Goal: Transaction & Acquisition: Purchase product/service

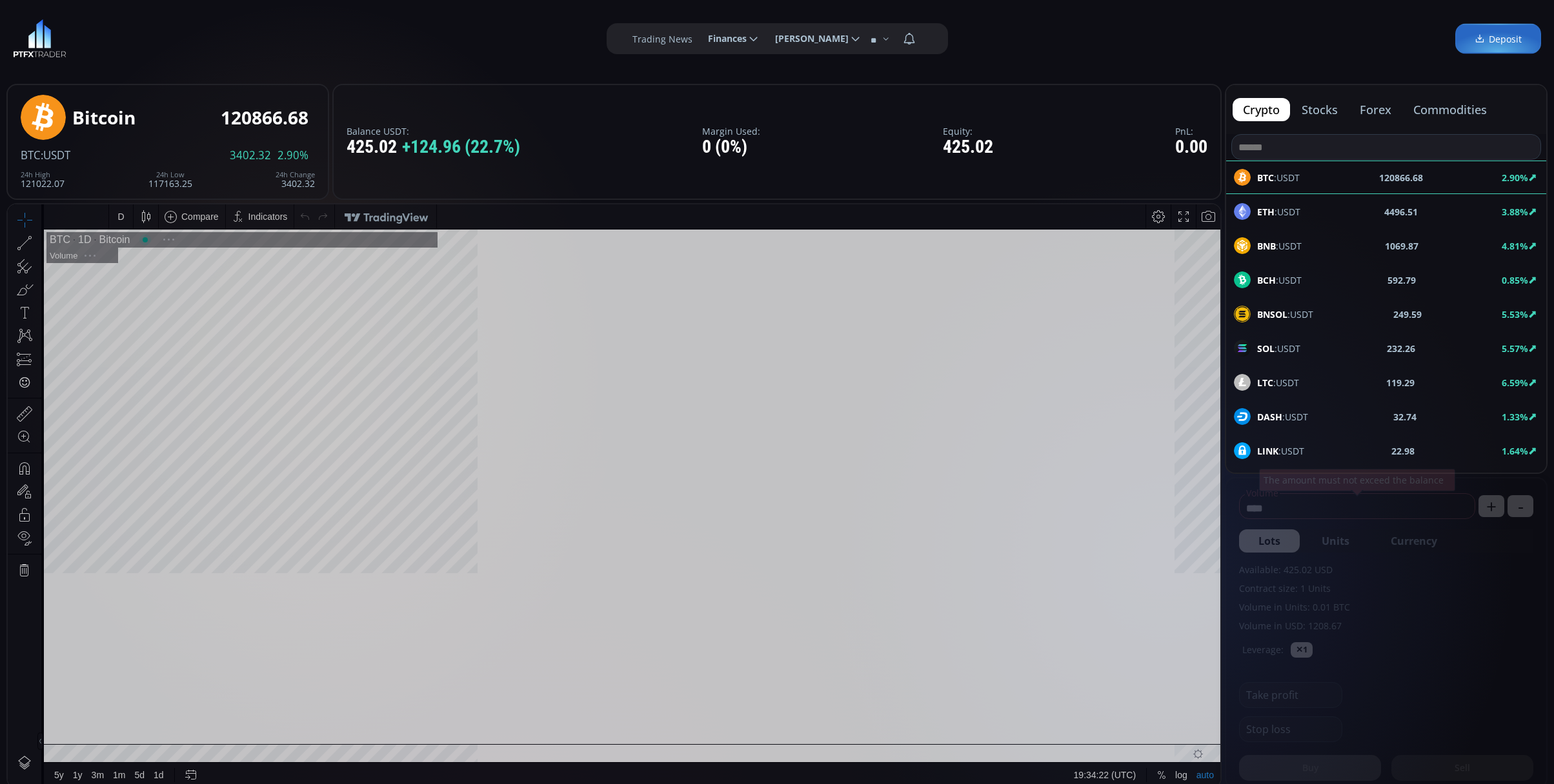
type input "********"
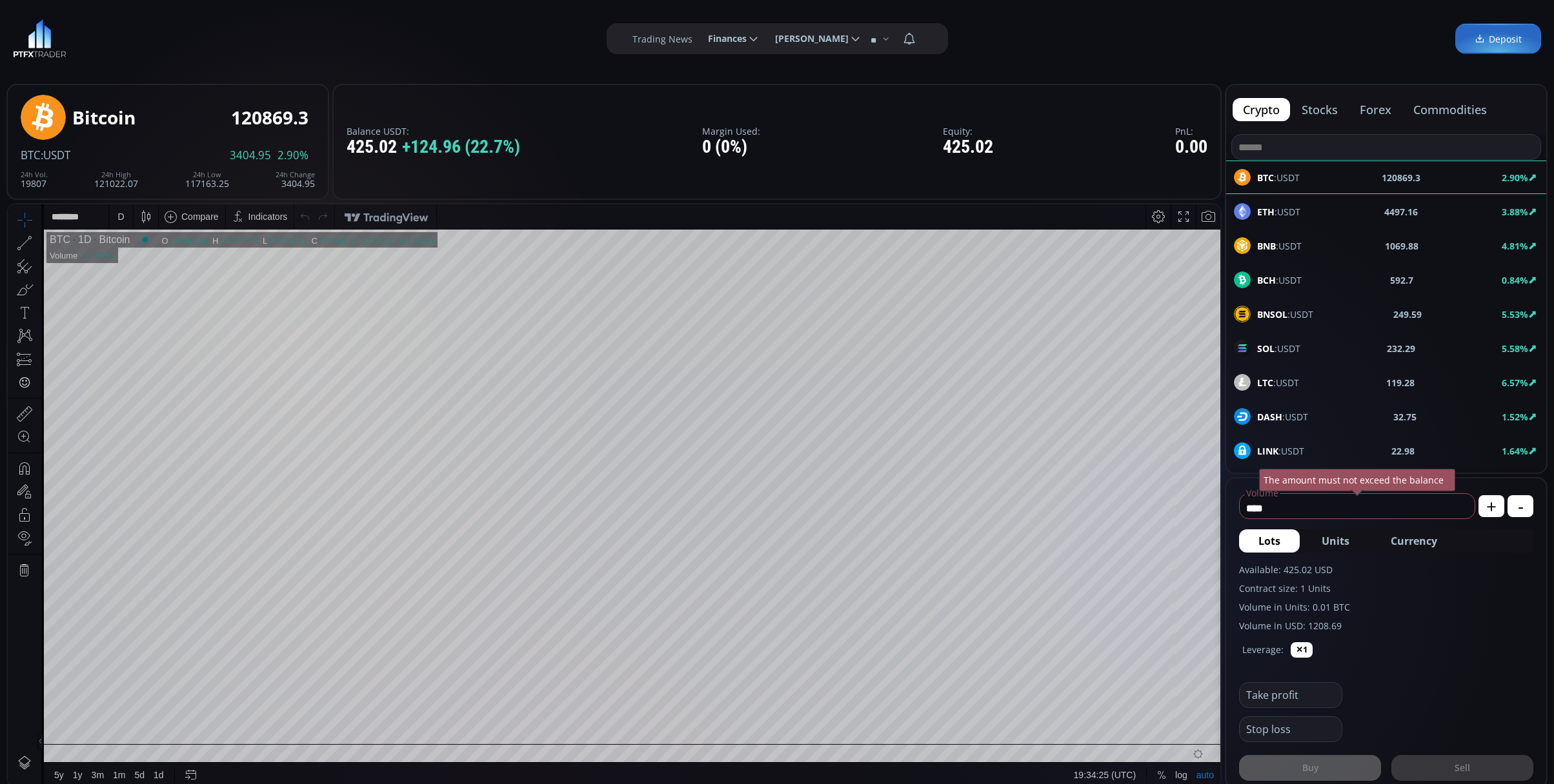
scroll to position [172, 0]
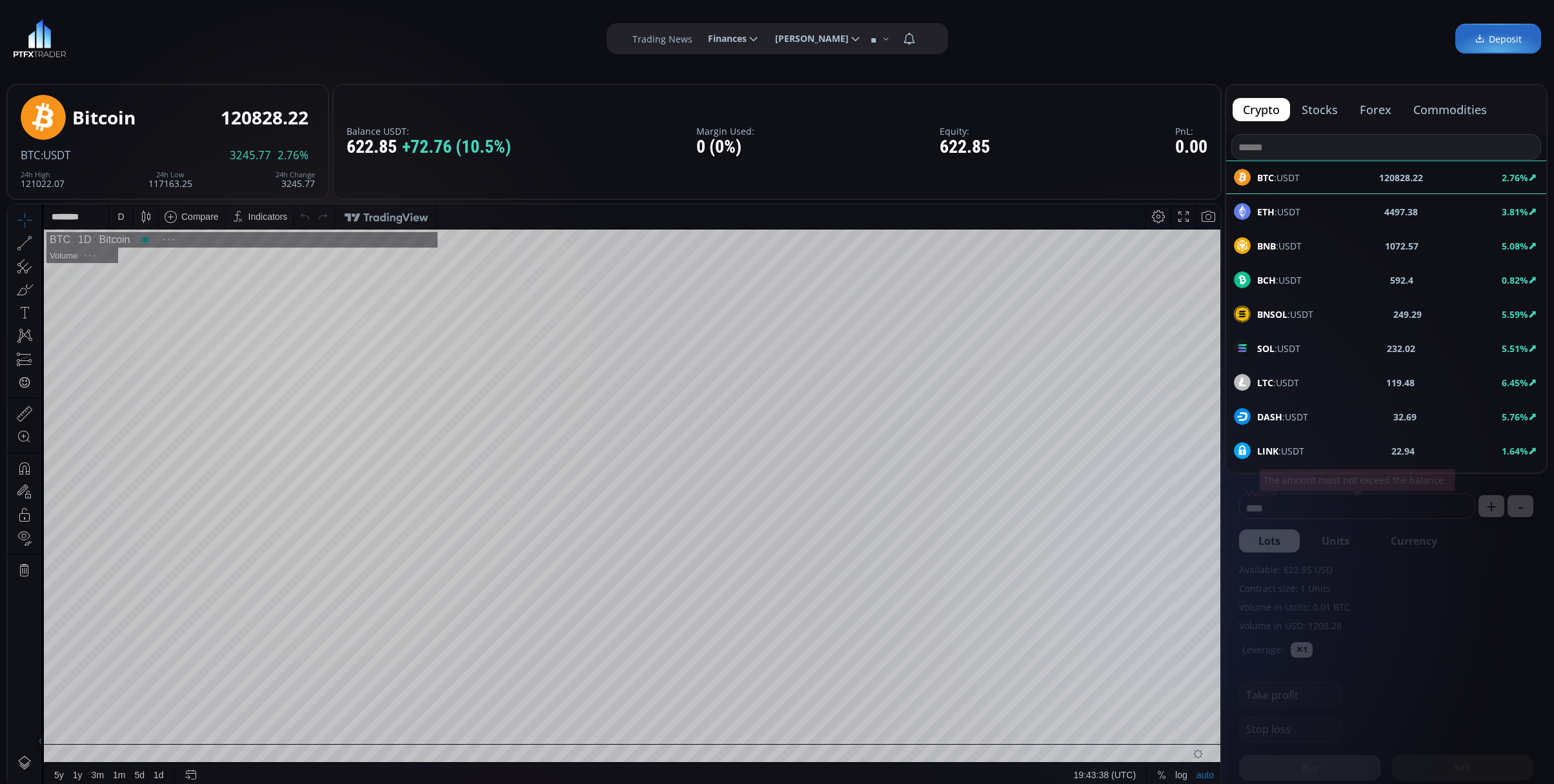
scroll to position [183, 0]
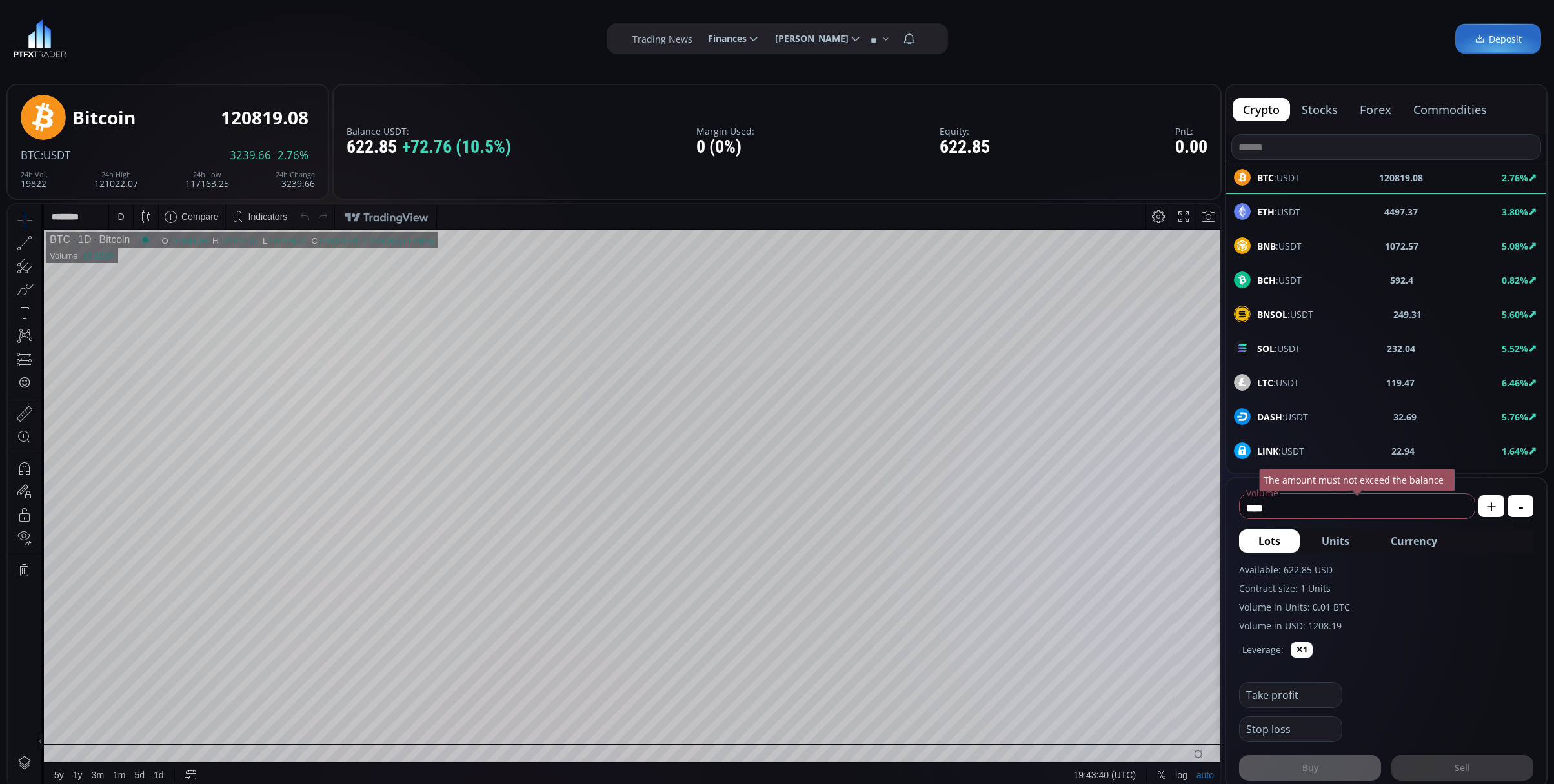
click at [119, 216] on div "D" at bounding box center [121, 216] width 6 height 10
click at [128, 260] on div "1 minute" at bounding box center [135, 263] width 35 height 10
click at [1276, 204] on div "ETH :USDT" at bounding box center [1267, 212] width 67 height 17
click at [123, 206] on div "D" at bounding box center [121, 216] width 11 height 24
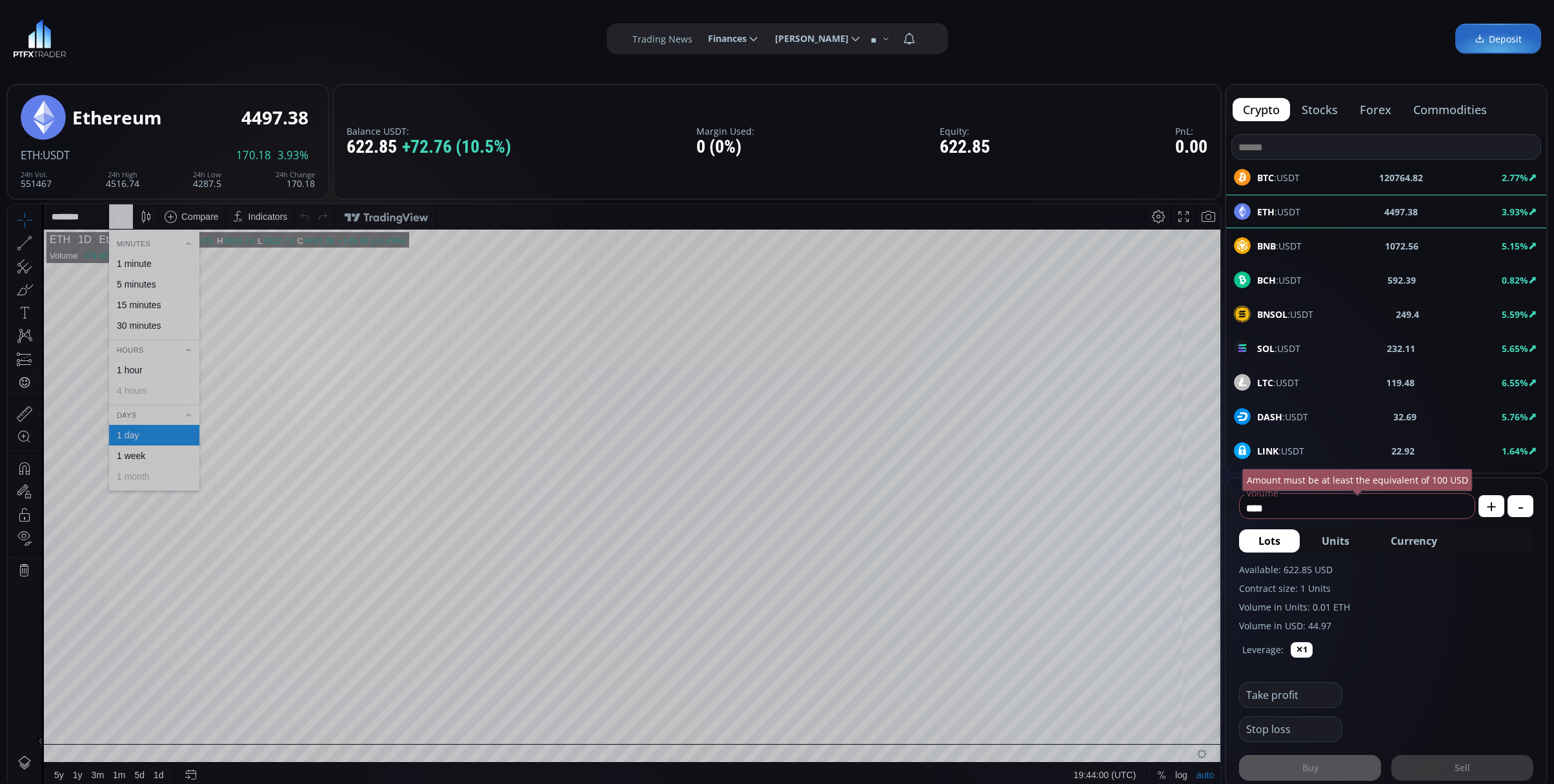
click at [136, 263] on div "1 minute" at bounding box center [135, 263] width 35 height 10
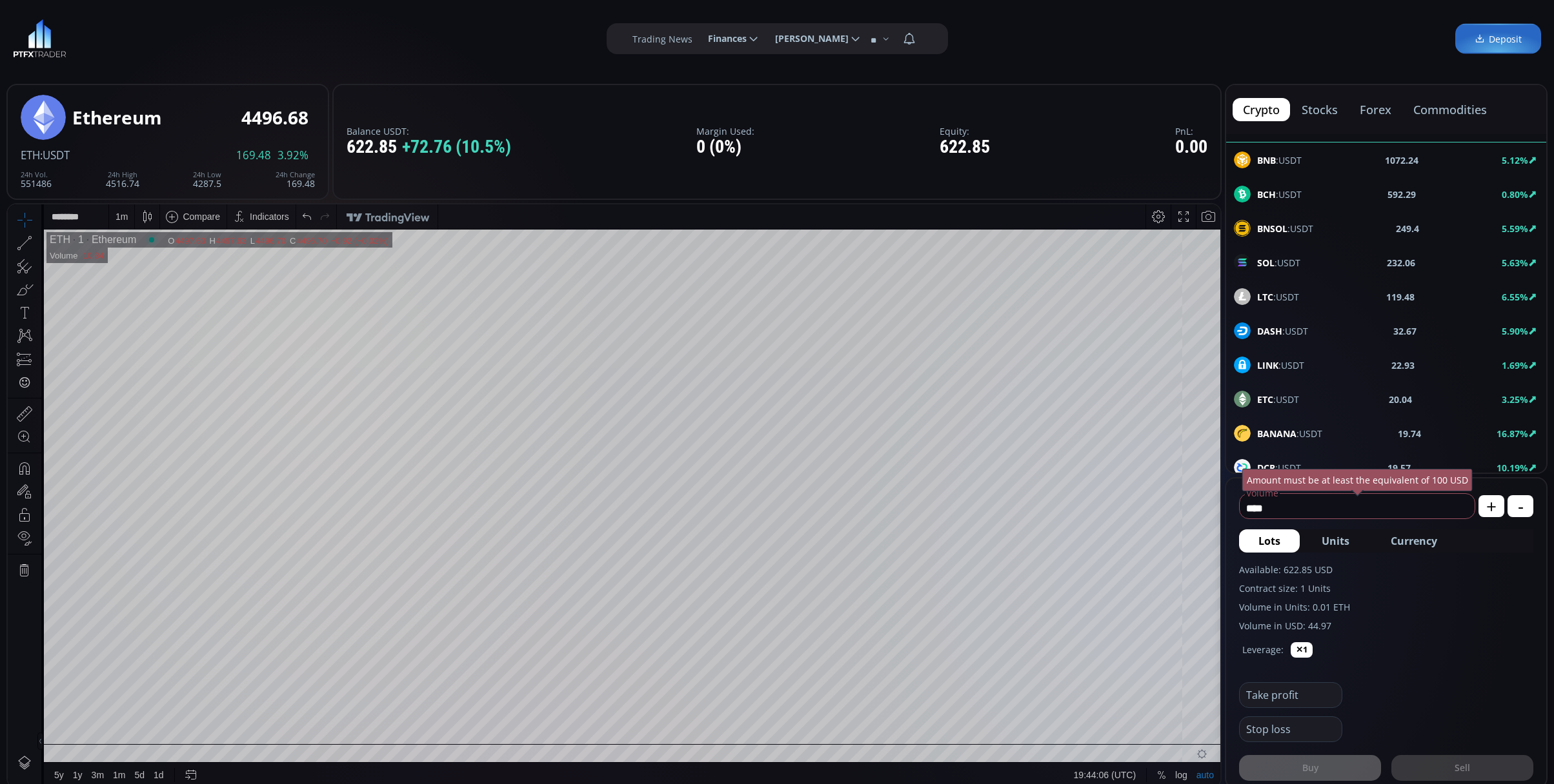
click at [1296, 330] on span "DASH :USDT" at bounding box center [1282, 331] width 51 height 14
click at [118, 221] on div "D" at bounding box center [121, 216] width 6 height 10
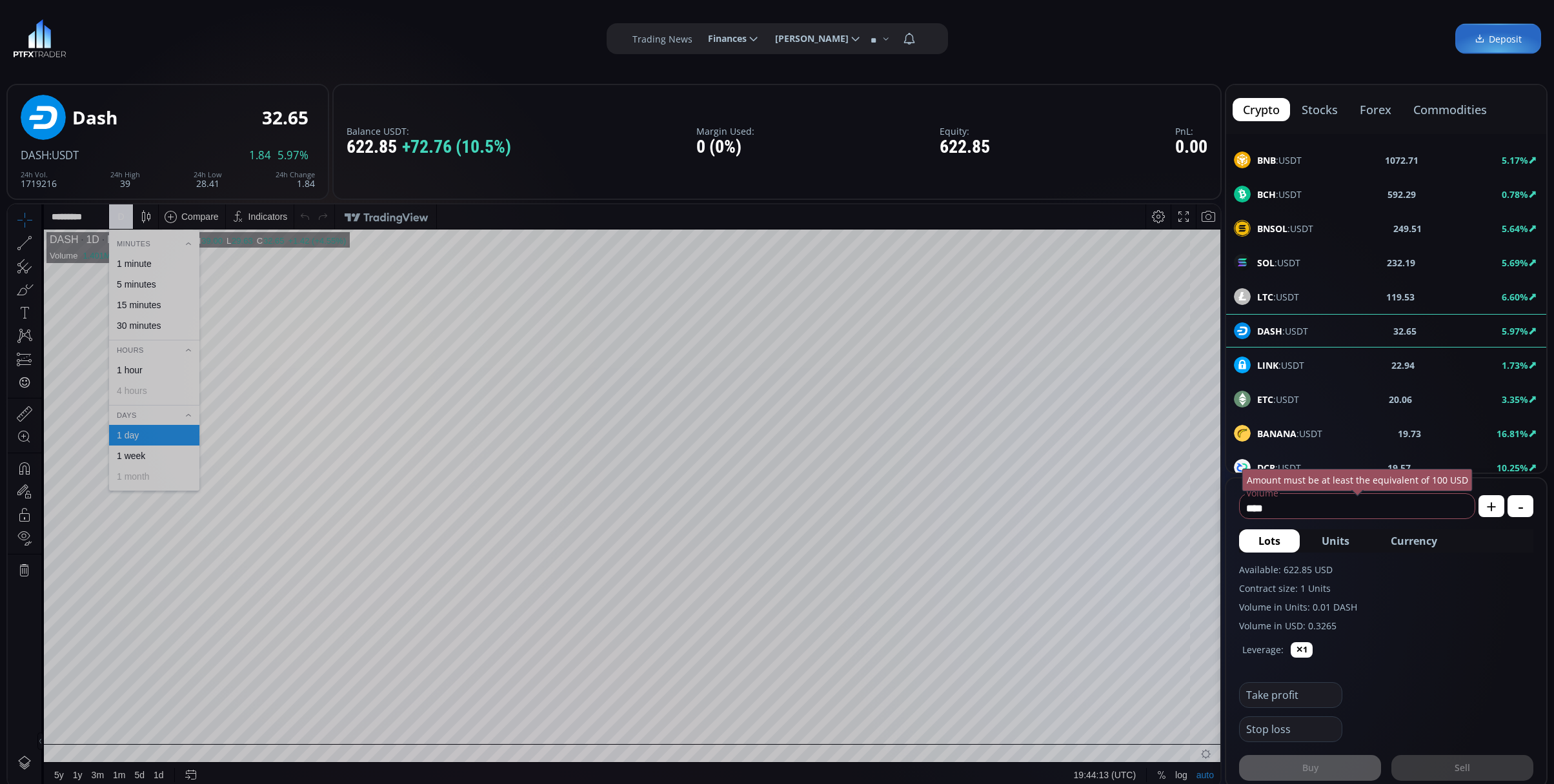
click at [126, 264] on div "1 minute" at bounding box center [135, 263] width 35 height 10
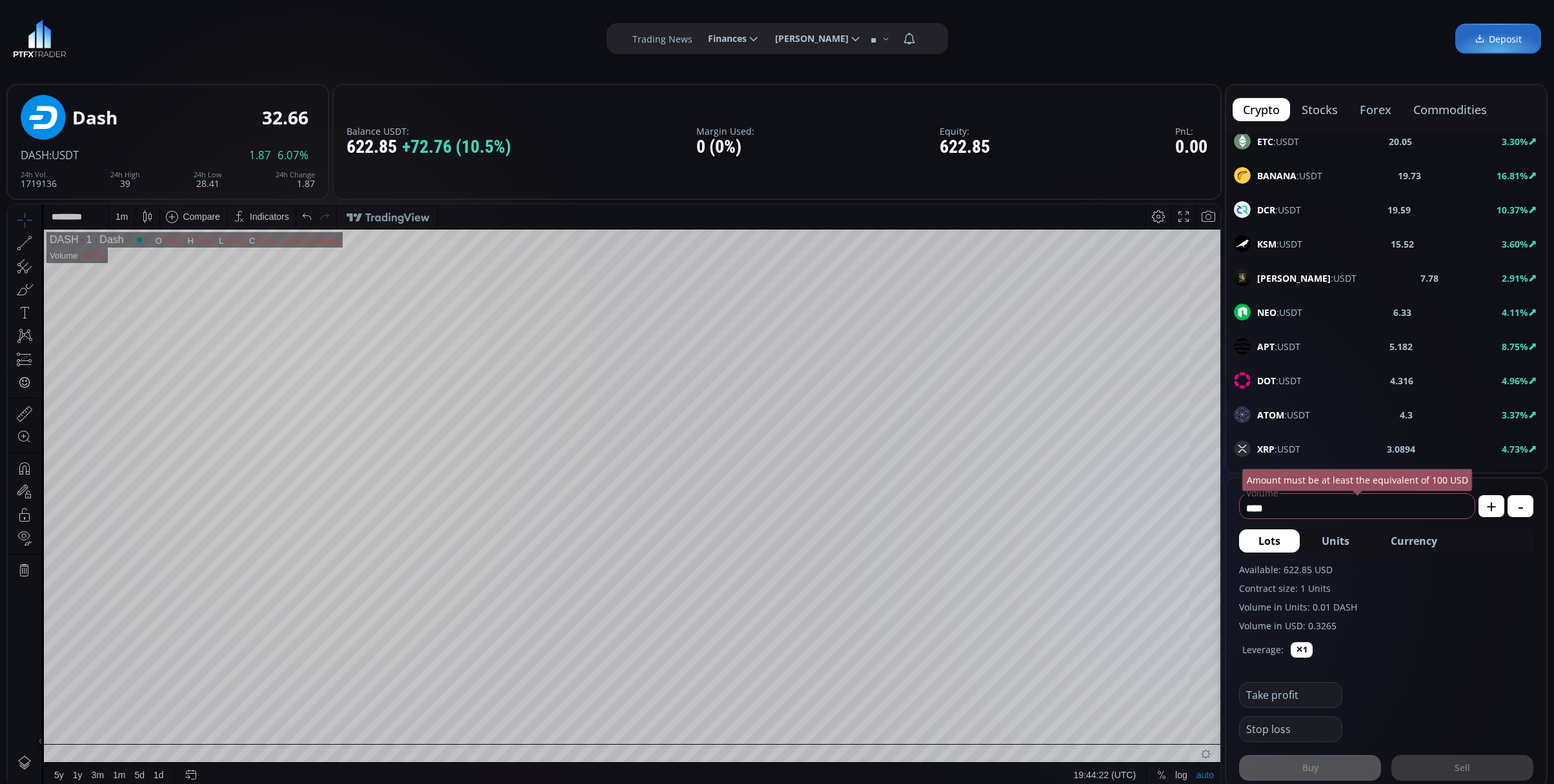
scroll to position [430, 0]
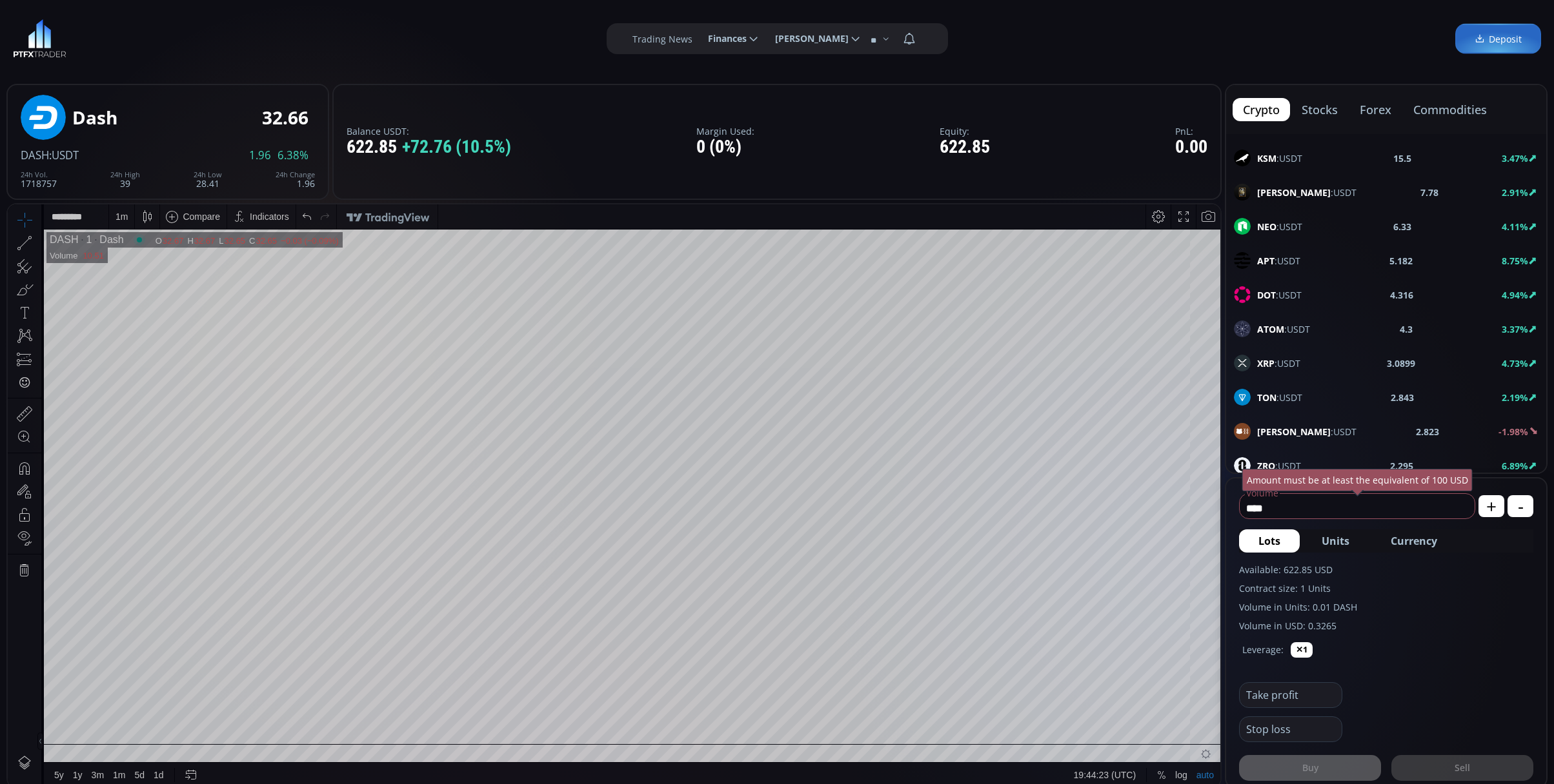
click at [1298, 366] on span "XRP :USDT" at bounding box center [1278, 363] width 44 height 14
click at [118, 212] on div "D" at bounding box center [121, 216] width 6 height 10
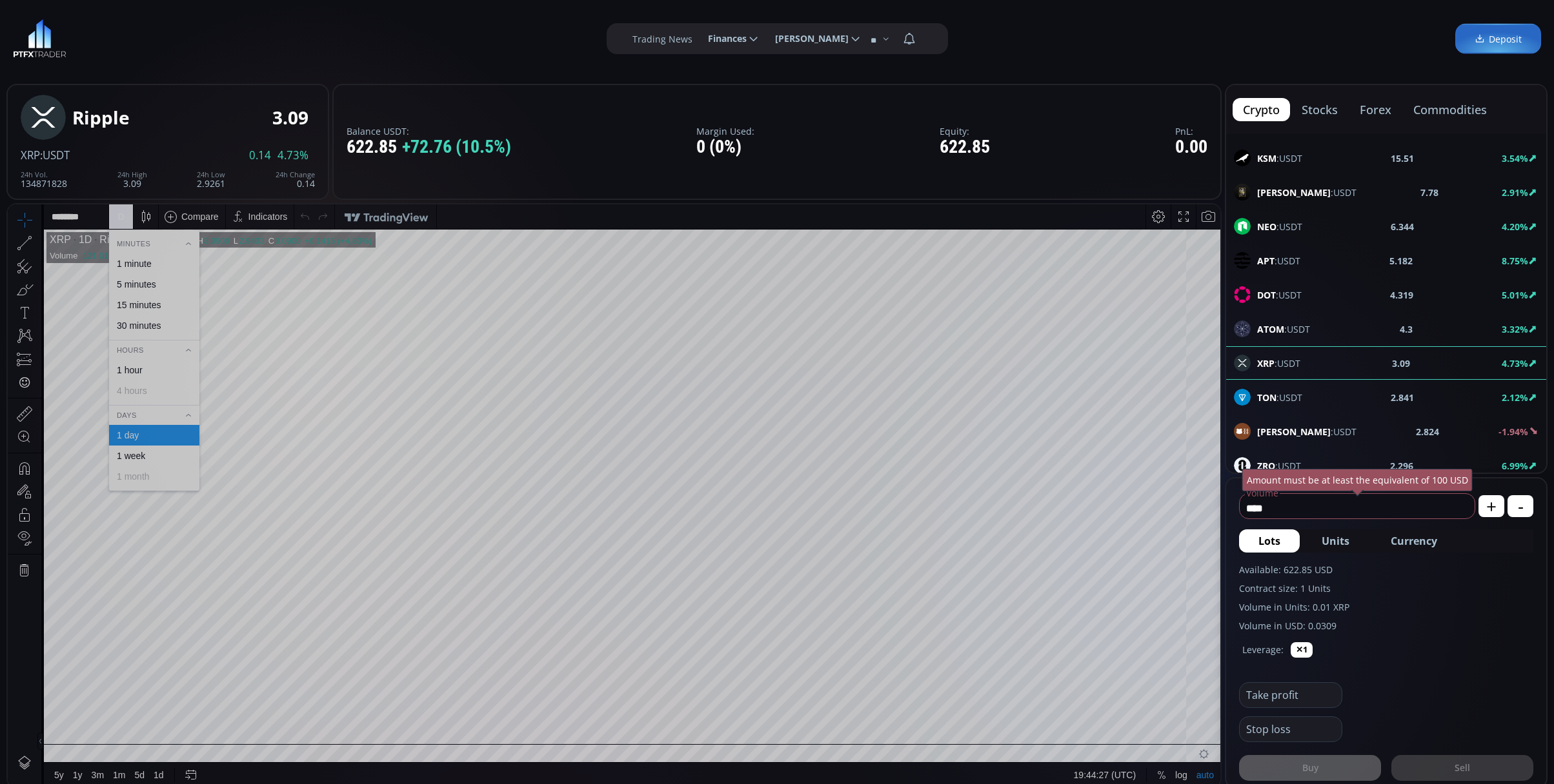
click at [153, 267] on div "1 minute" at bounding box center [153, 263] width 79 height 10
click at [1428, 535] on span "Currency" at bounding box center [1414, 541] width 46 height 16
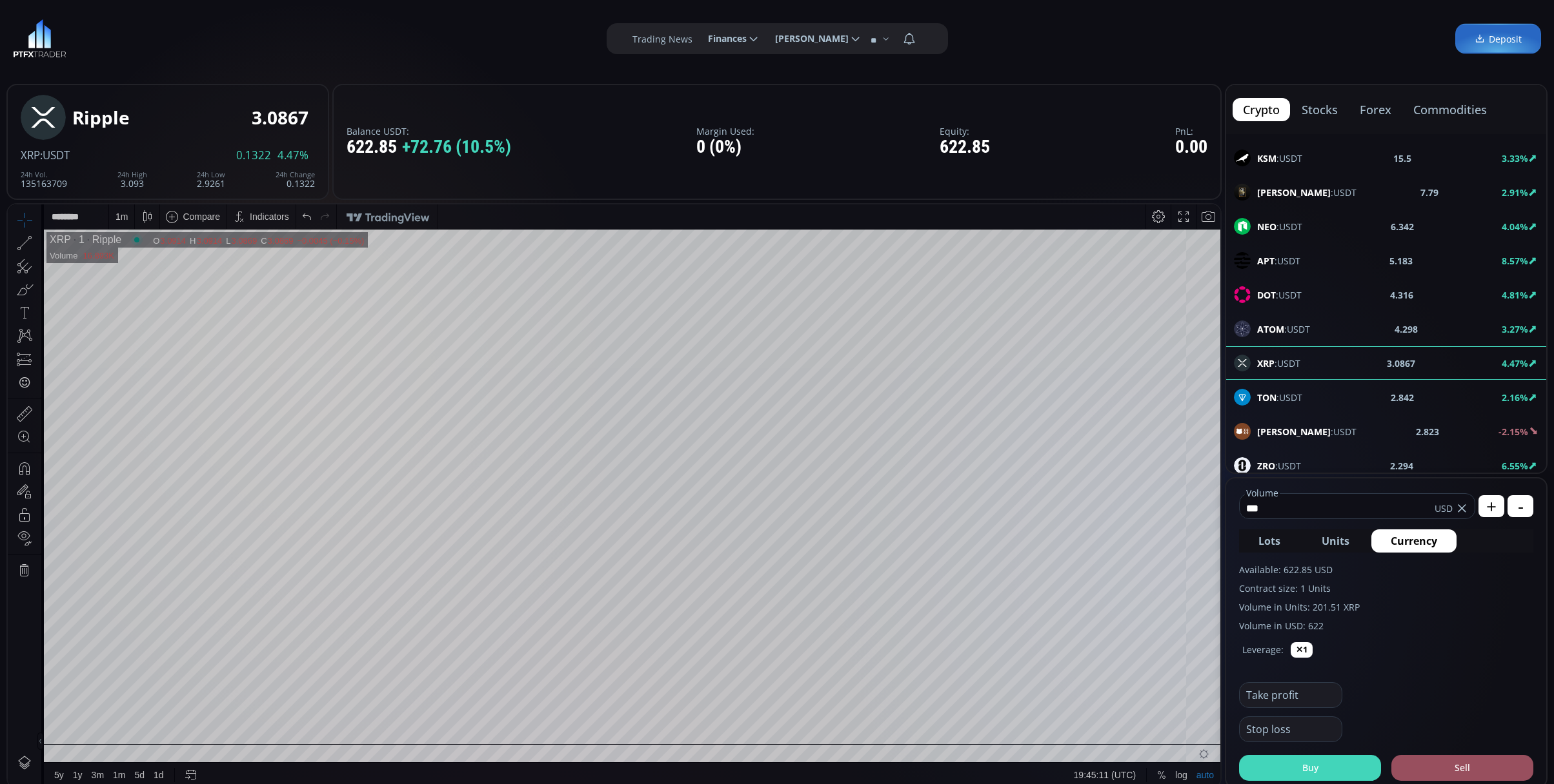
type input "***"
click at [1351, 773] on button "Buy" at bounding box center [1310, 768] width 142 height 26
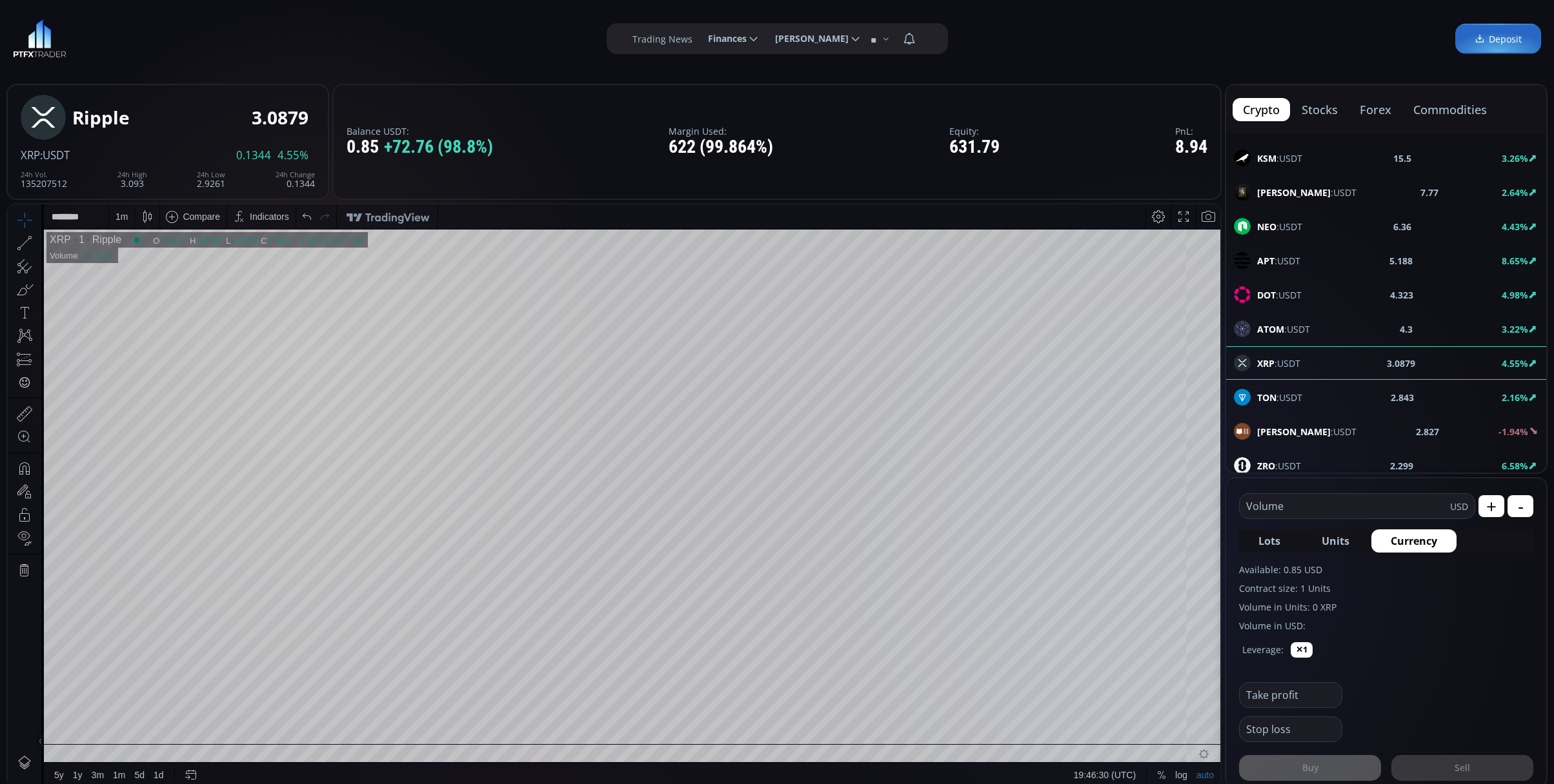
click at [123, 217] on div "1 m" at bounding box center [121, 216] width 12 height 10
click at [164, 303] on div "15 minutes" at bounding box center [153, 304] width 79 height 10
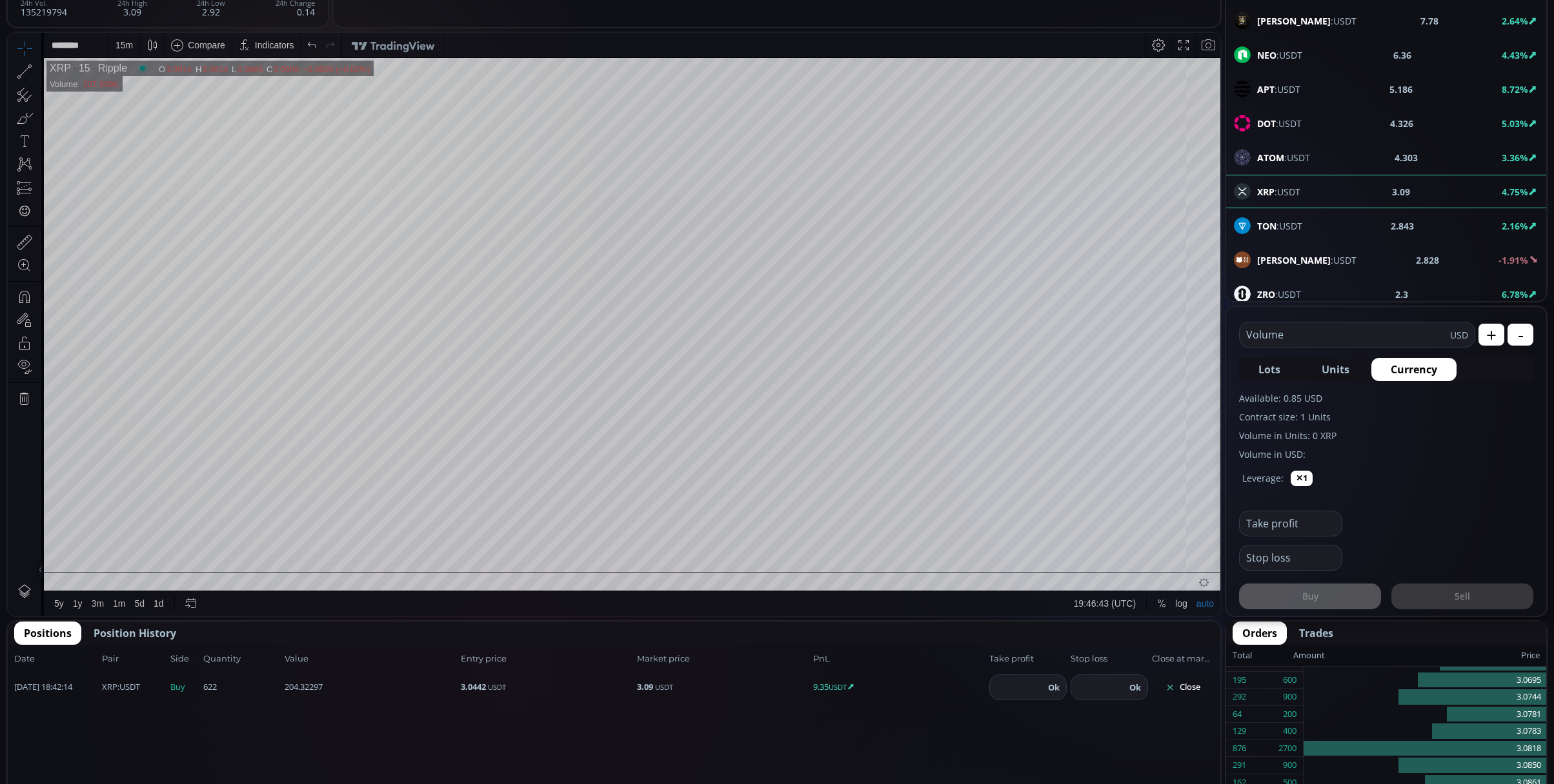
click at [1015, 678] on input "number" at bounding box center [1017, 688] width 54 height 24
type input "*"
type input "***"
click at [1054, 684] on button "Ok" at bounding box center [1054, 687] width 19 height 14
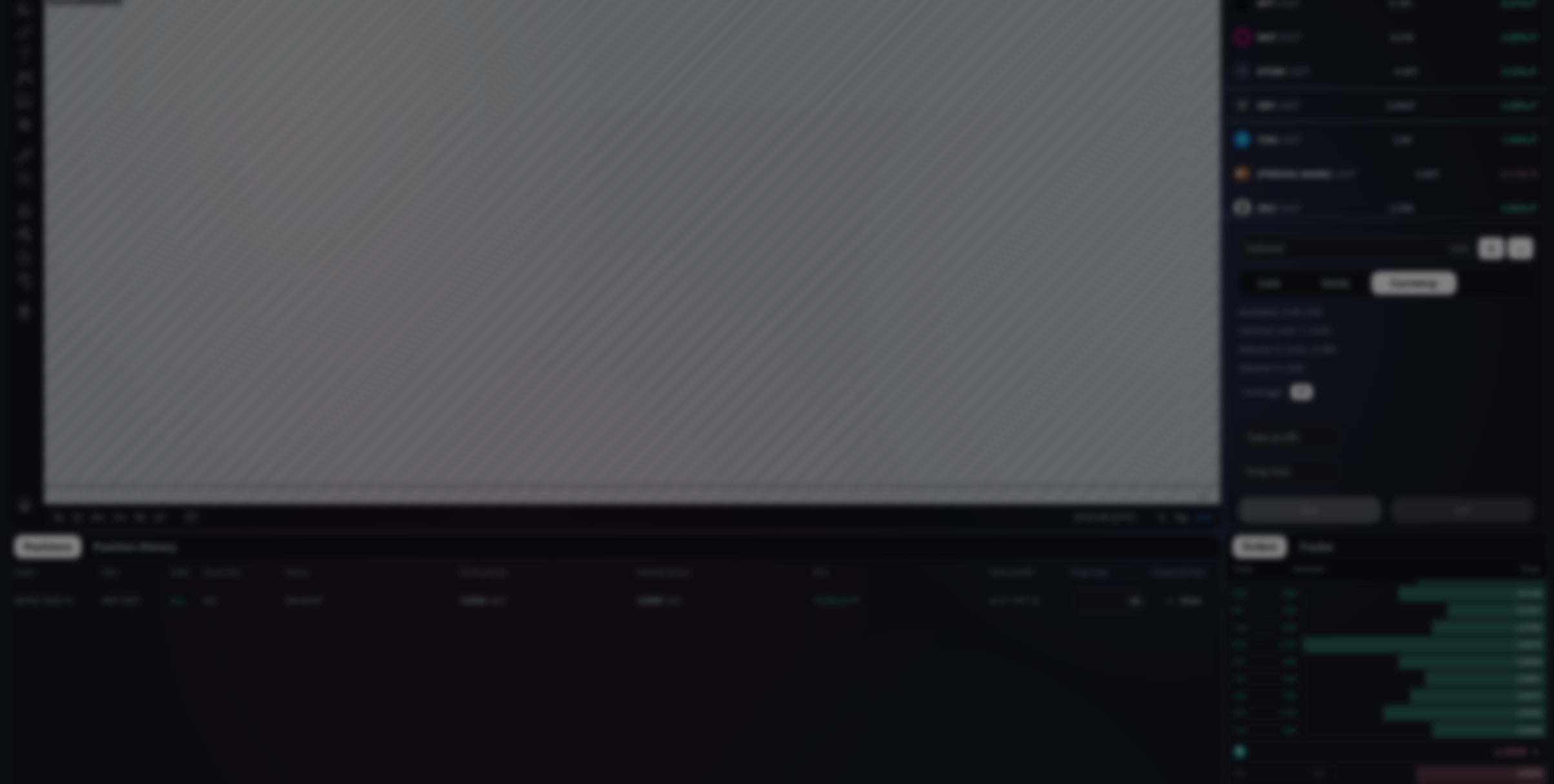
click at [702, 386] on div "**********" at bounding box center [777, 675] width 1554 height 1867
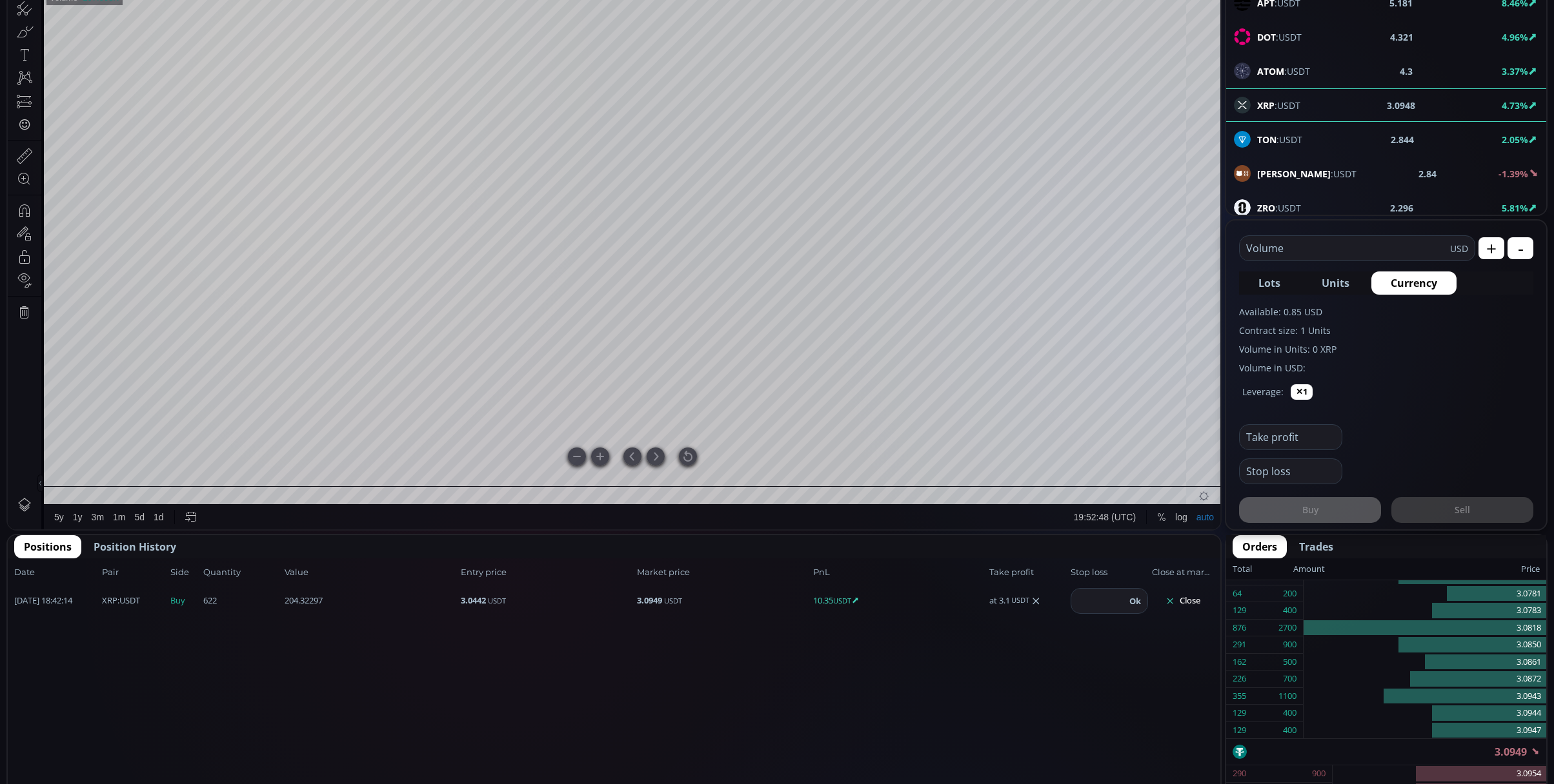
click at [689, 449] on div at bounding box center [687, 456] width 18 height 18
click at [685, 459] on div at bounding box center [687, 456] width 18 height 18
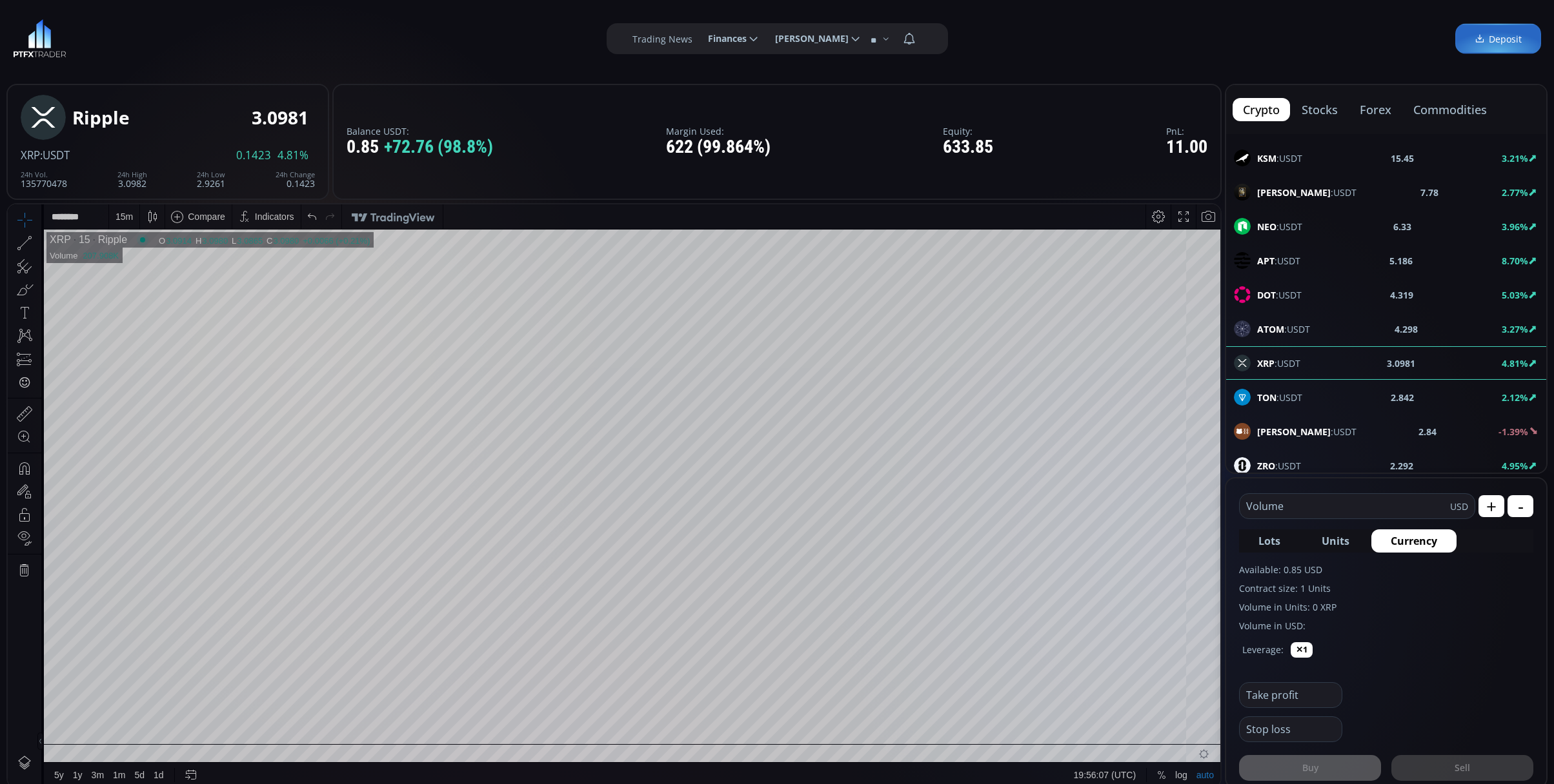
scroll to position [465, 0]
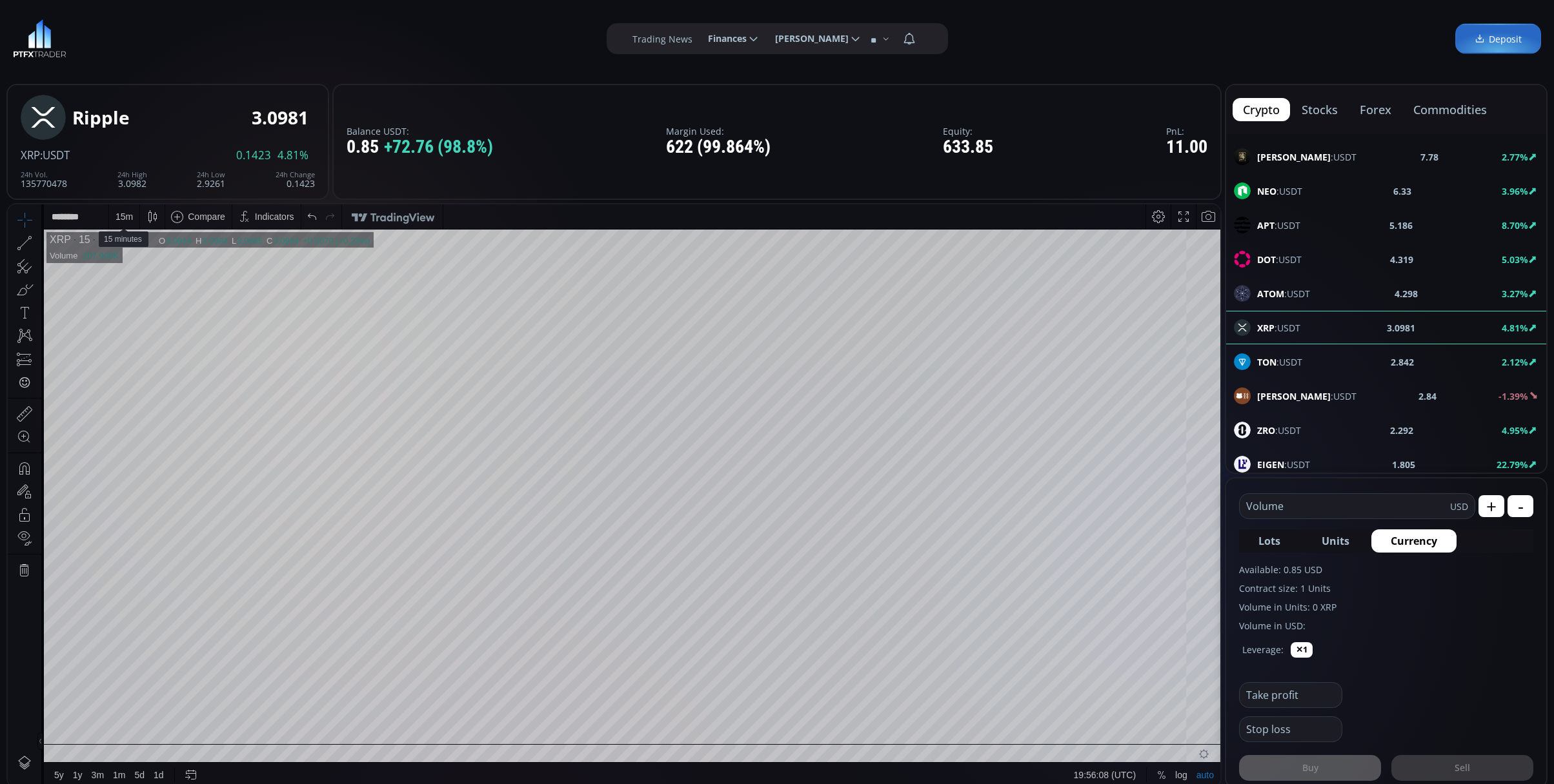
click at [128, 209] on div "15 m" at bounding box center [123, 216] width 18 height 24
click at [175, 264] on div "1 minute" at bounding box center [153, 263] width 79 height 10
click at [126, 206] on div "1 m" at bounding box center [121, 216] width 12 height 24
click at [160, 322] on div "30 minutes" at bounding box center [138, 325] width 44 height 10
click at [115, 218] on div "30 m" at bounding box center [123, 216] width 18 height 10
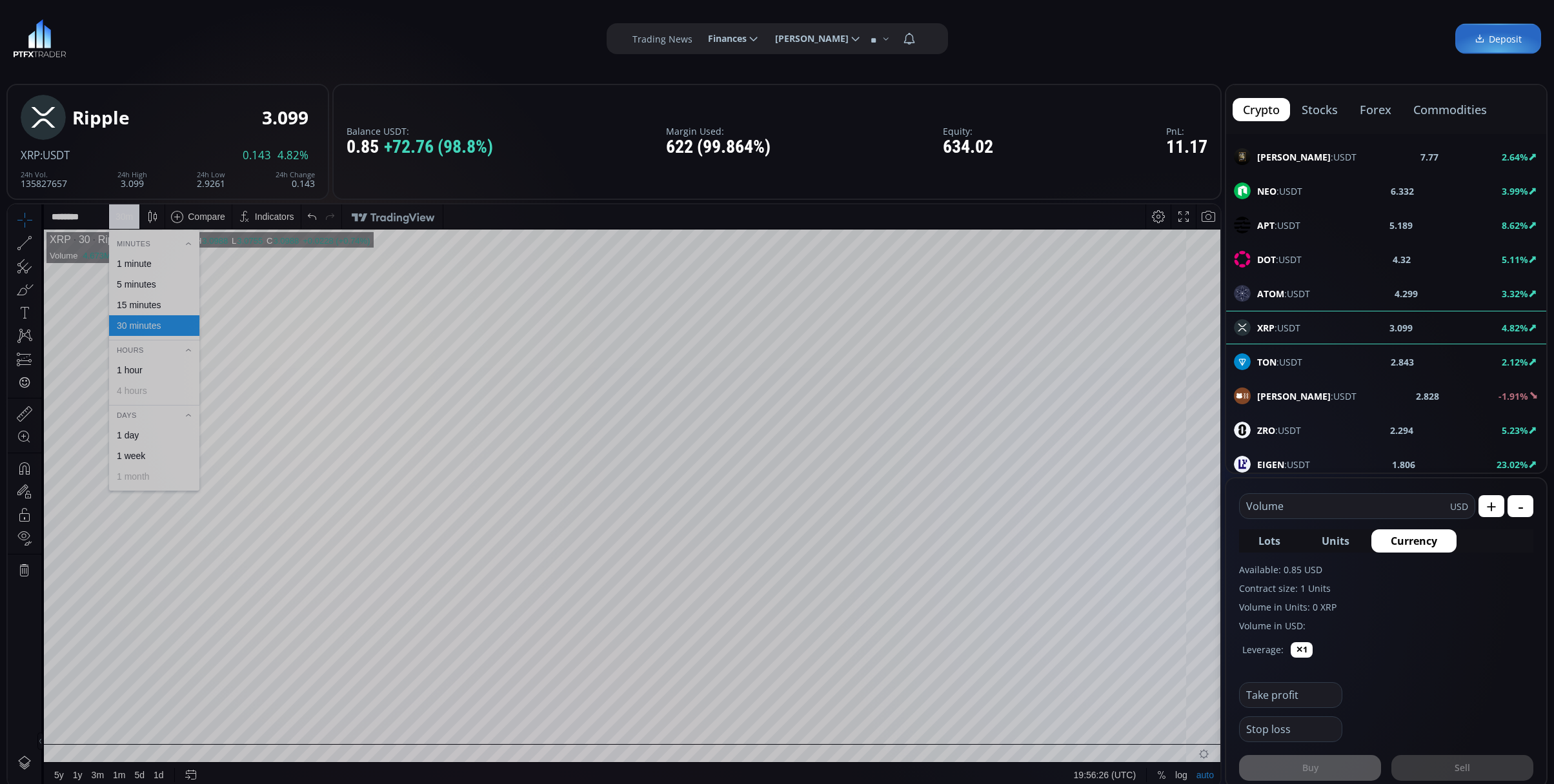
click at [132, 248] on div "Minutes" at bounding box center [153, 243] width 90 height 14
click at [136, 263] on div "Hours" at bounding box center [153, 263] width 90 height 14
click at [144, 255] on div "Minutes Hours Days 1 day 1 week 1 month" at bounding box center [153, 296] width 90 height 119
click at [160, 226] on div at bounding box center [151, 216] width 18 height 24
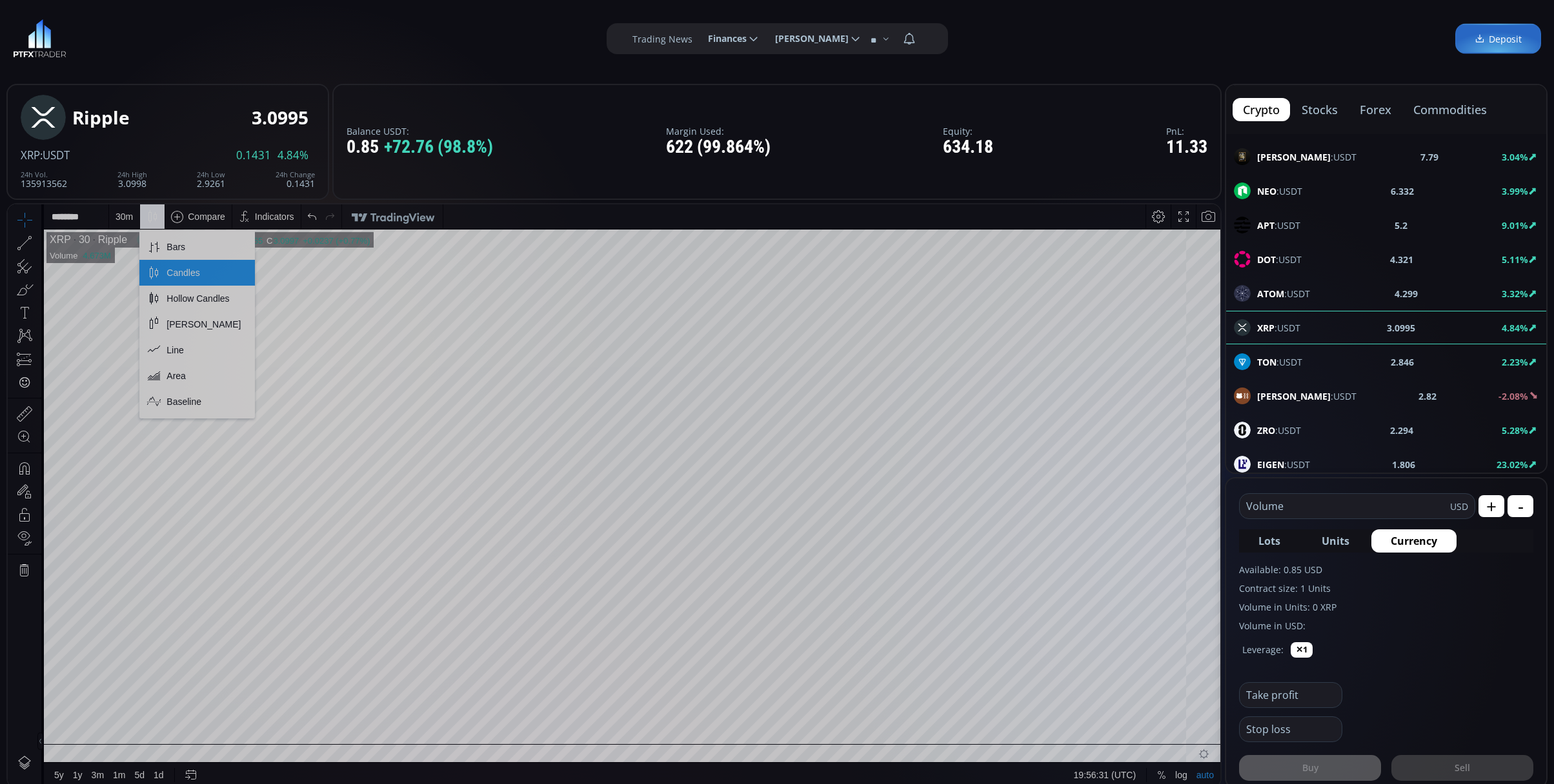
click at [113, 221] on div "30 m" at bounding box center [123, 216] width 31 height 24
click at [126, 244] on div "Minutes" at bounding box center [153, 243] width 90 height 14
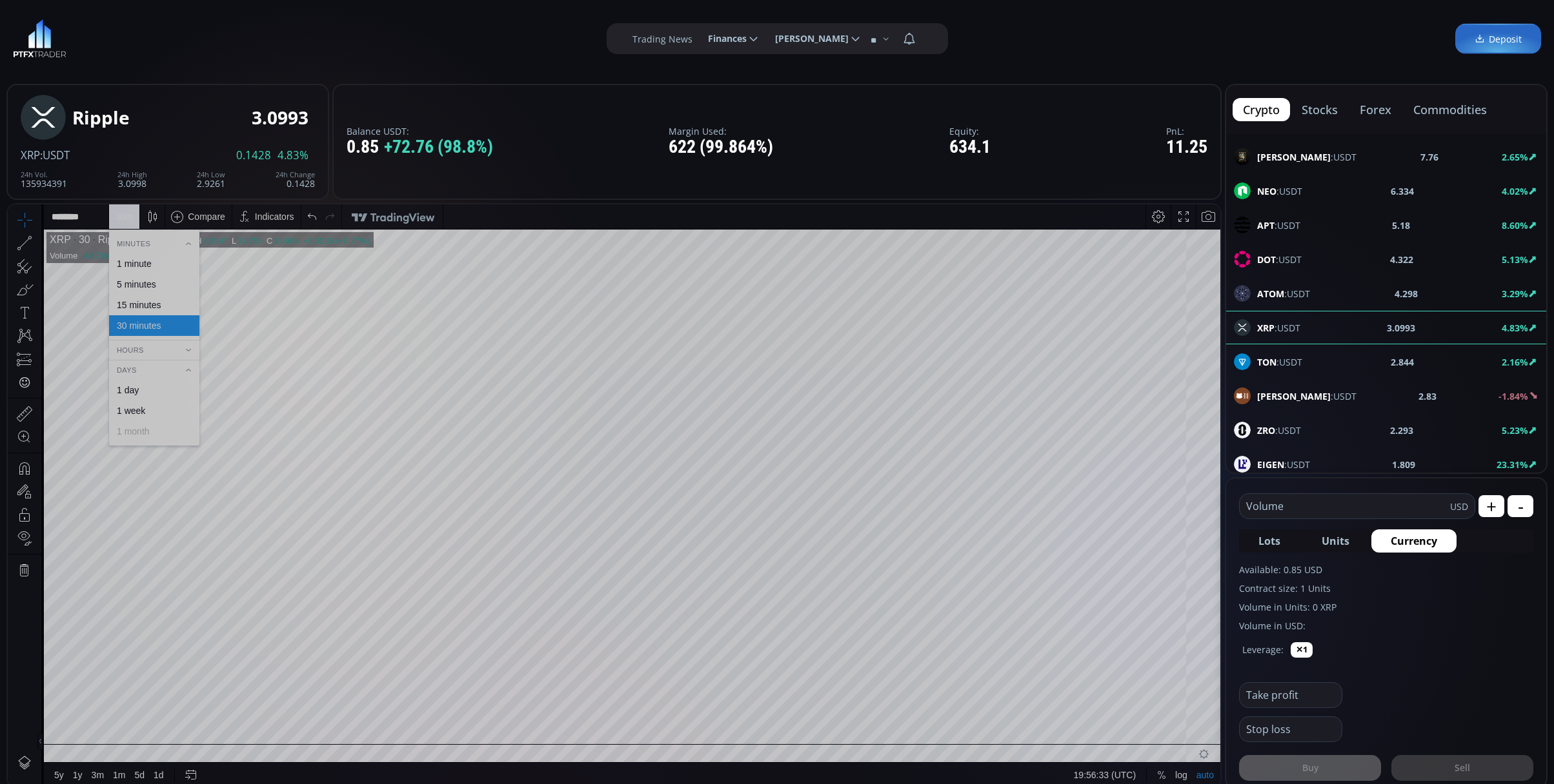
click at [141, 259] on div "1 minute" at bounding box center [135, 263] width 35 height 10
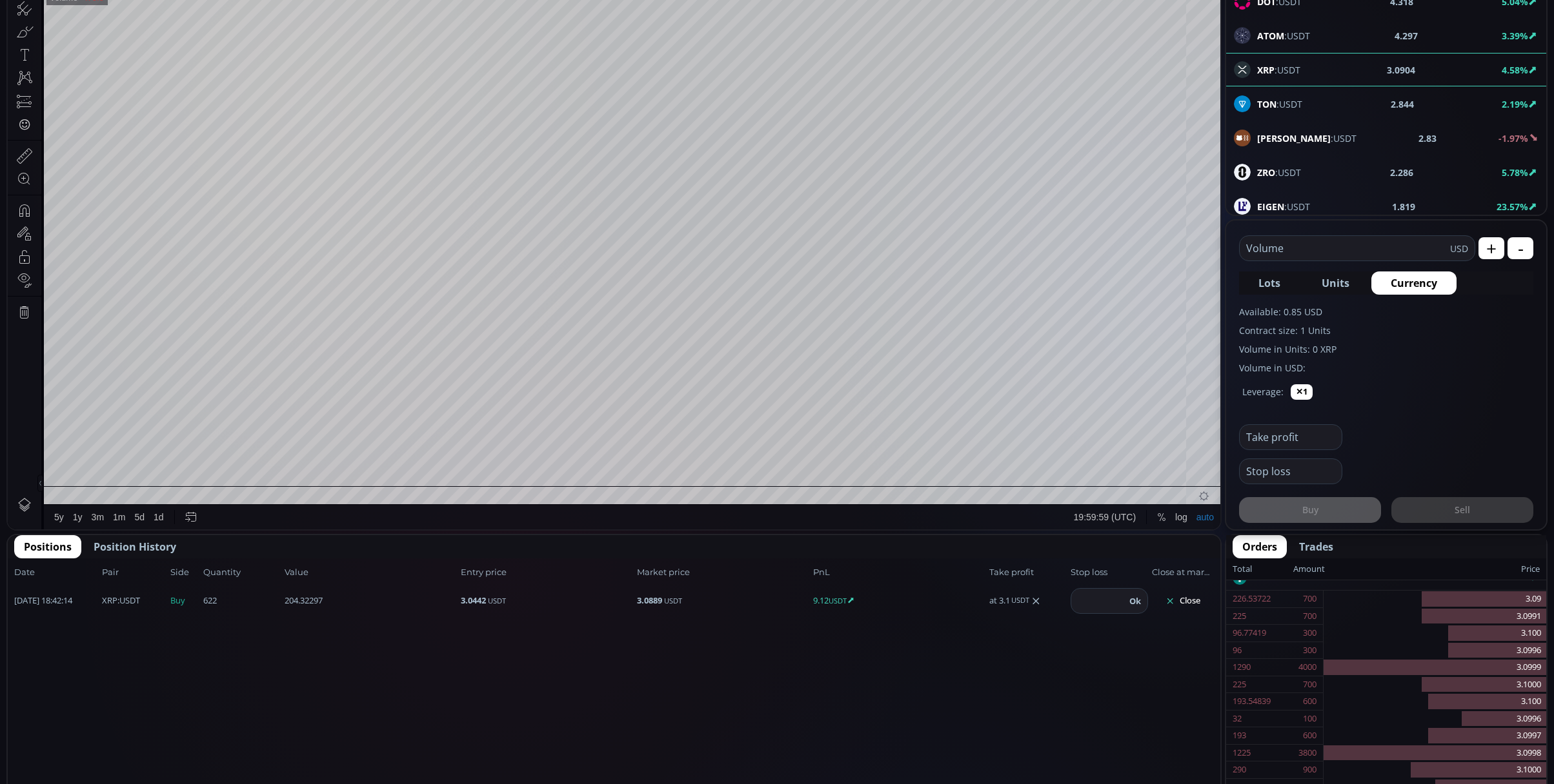
scroll to position [365, 0]
click at [1188, 599] on button "Close" at bounding box center [1183, 601] width 62 height 20
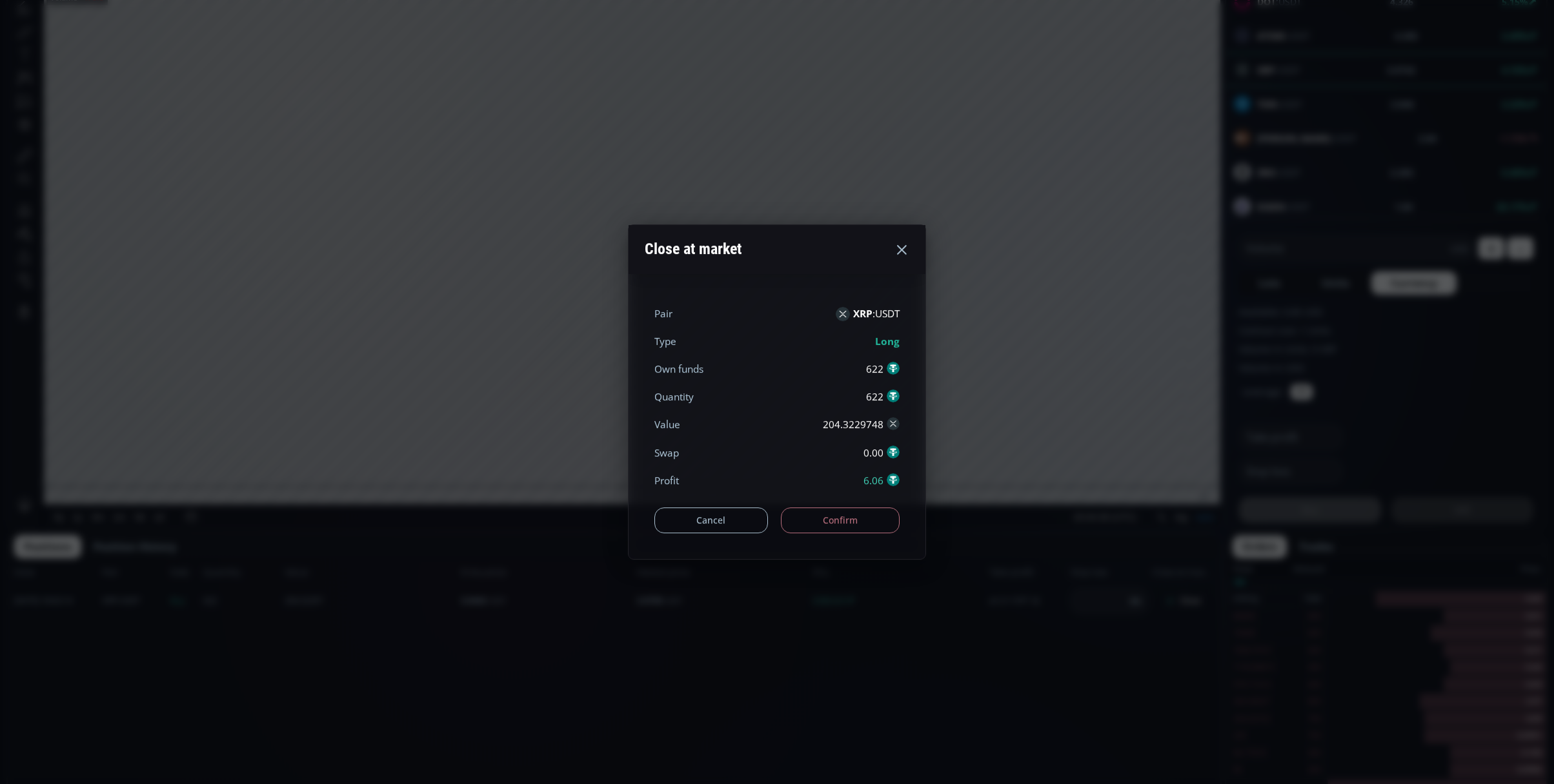
click at [820, 529] on button "Confirm" at bounding box center [840, 521] width 120 height 26
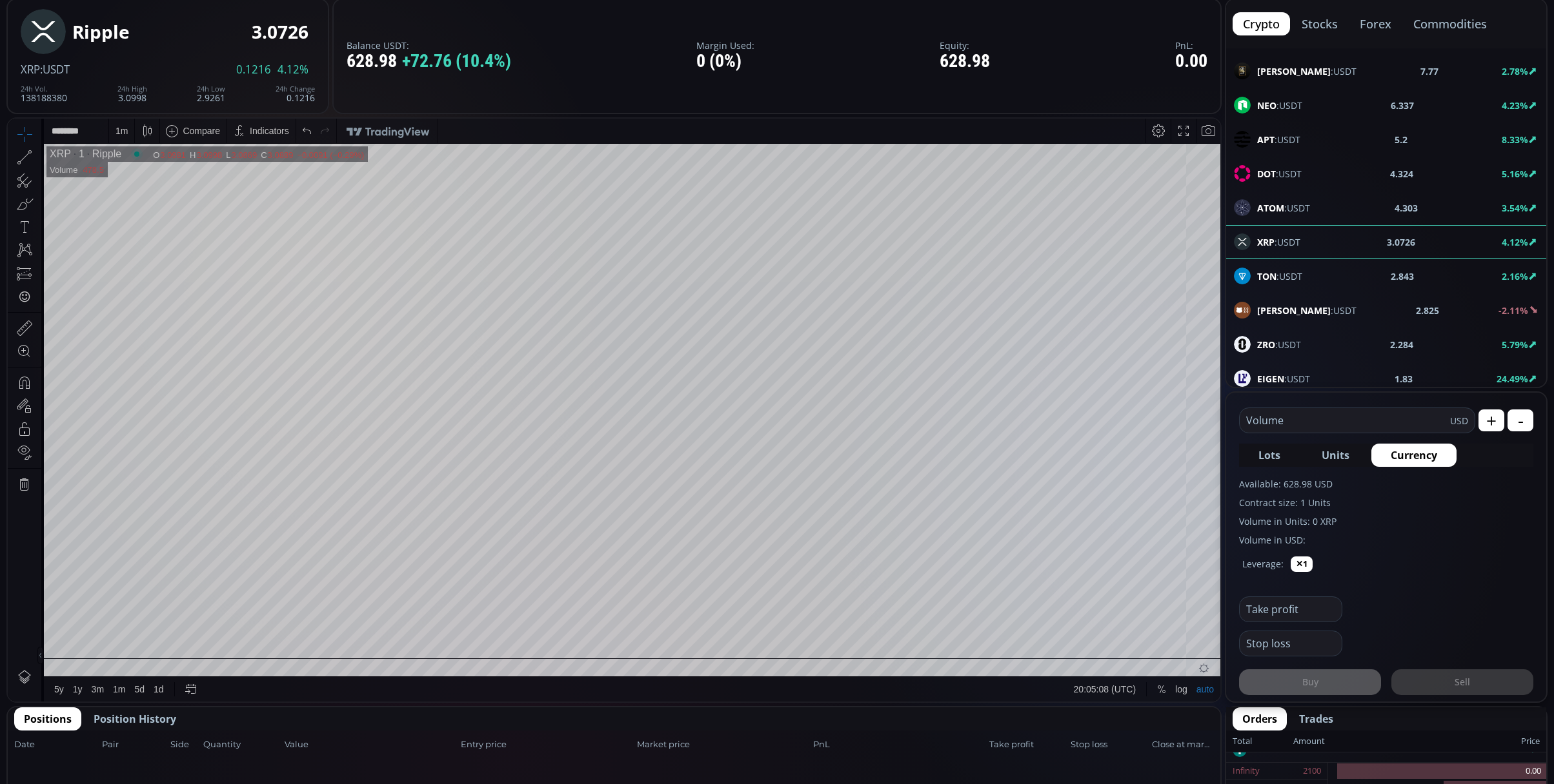
scroll to position [0, 0]
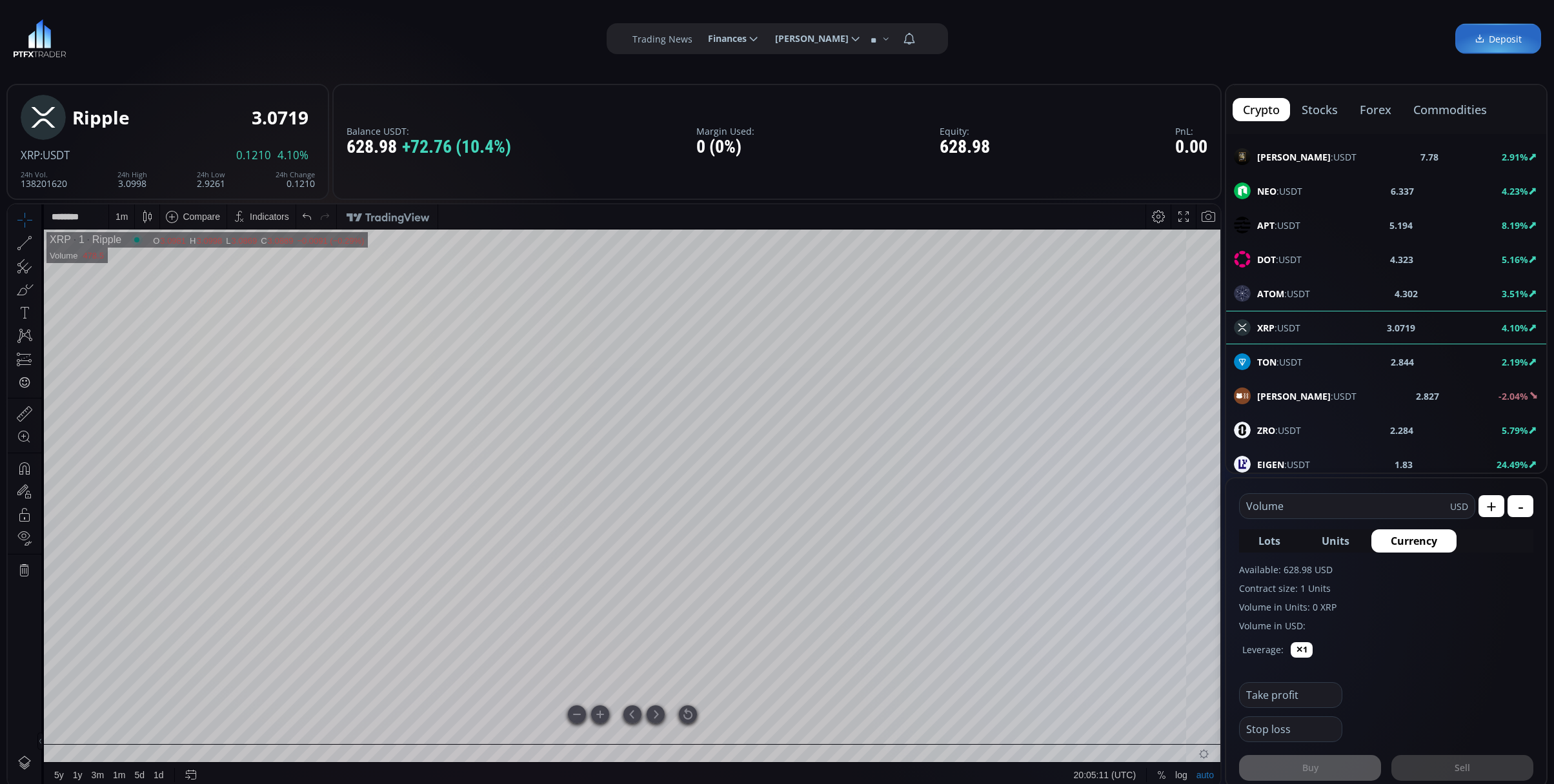
click at [689, 713] on div at bounding box center [687, 713] width 18 height 18
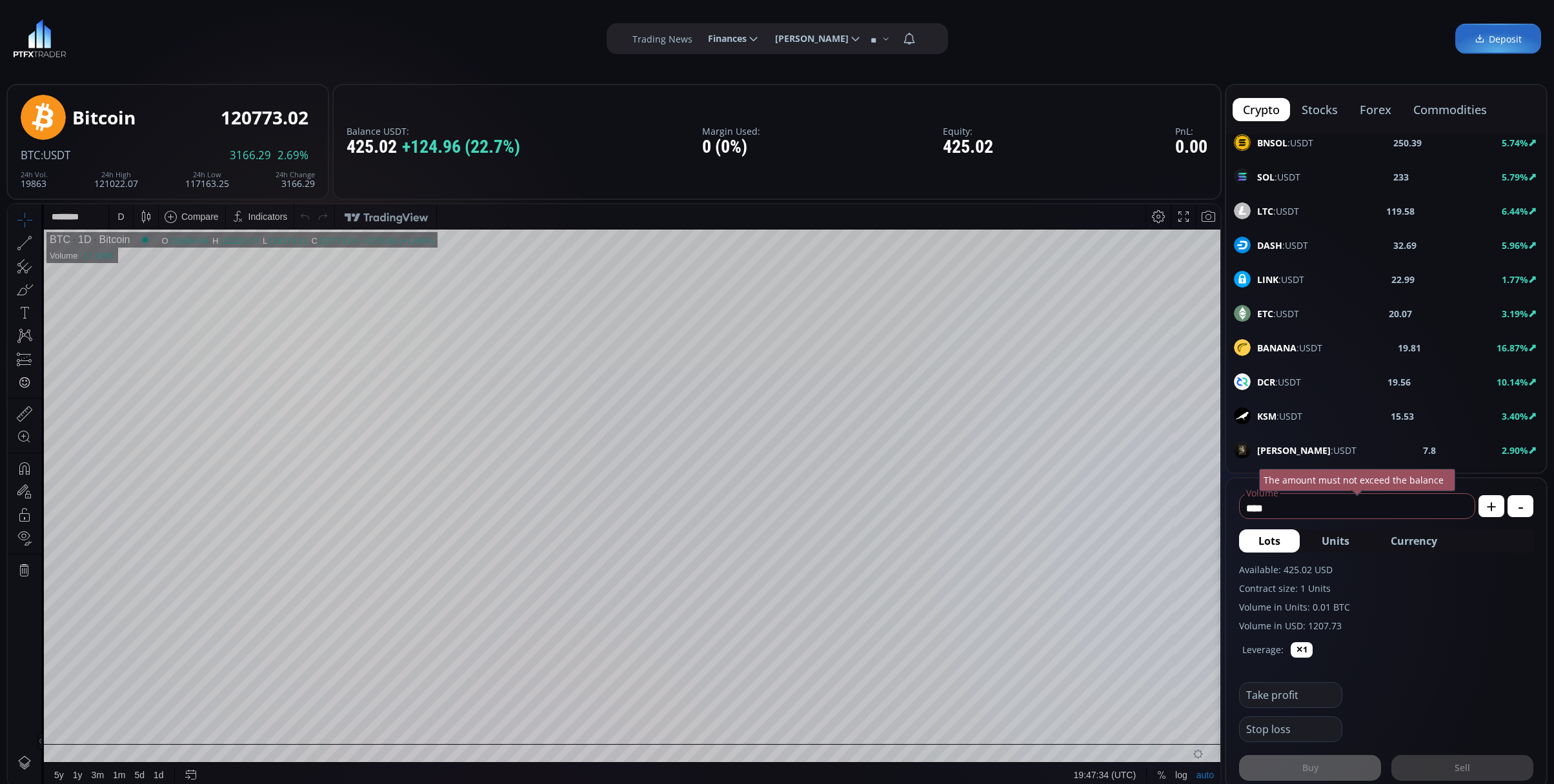
scroll to position [430, 0]
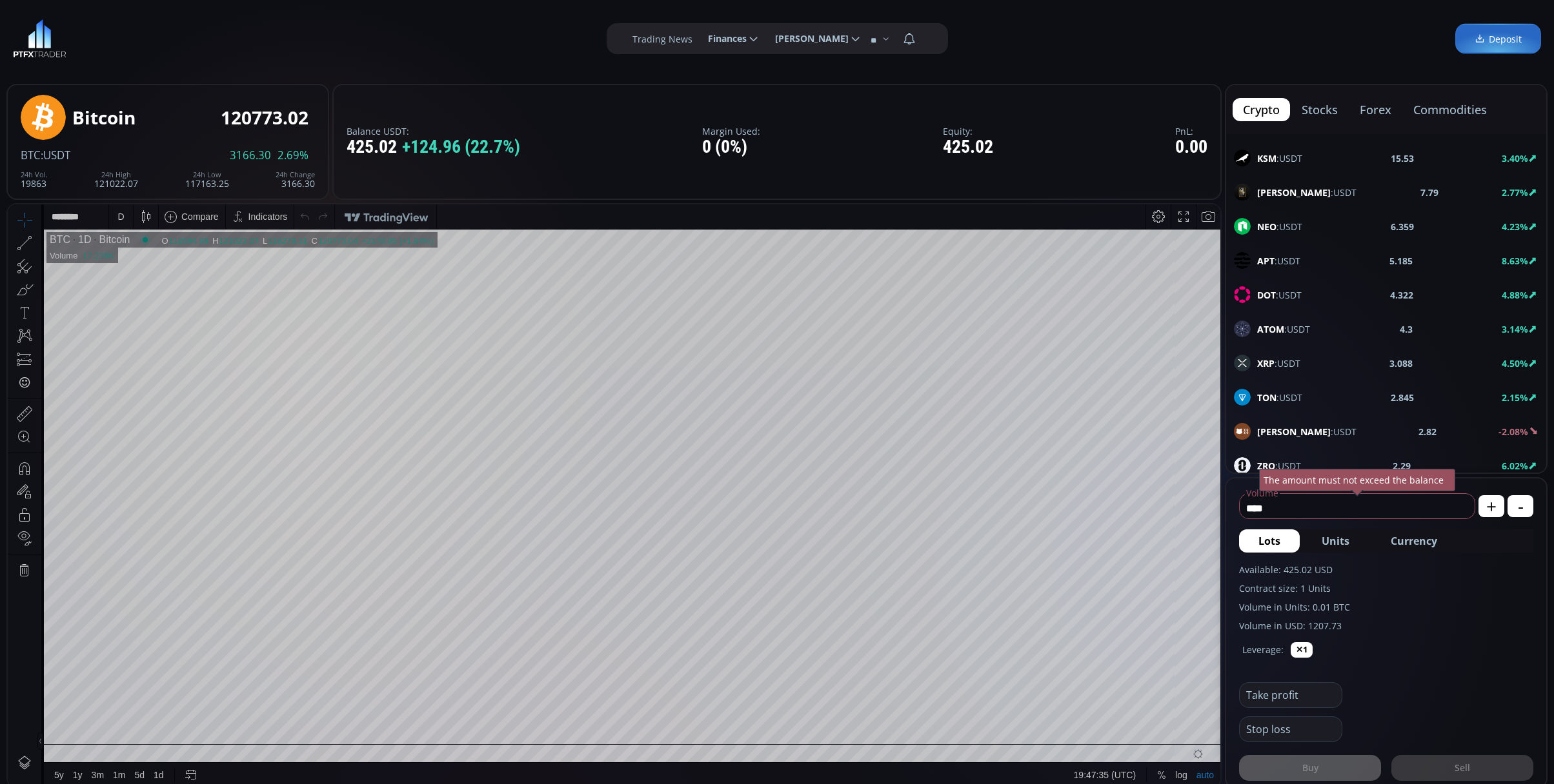
click at [1294, 366] on span "XRP :USDT" at bounding box center [1278, 363] width 44 height 14
click at [128, 221] on div "D" at bounding box center [121, 216] width 24 height 24
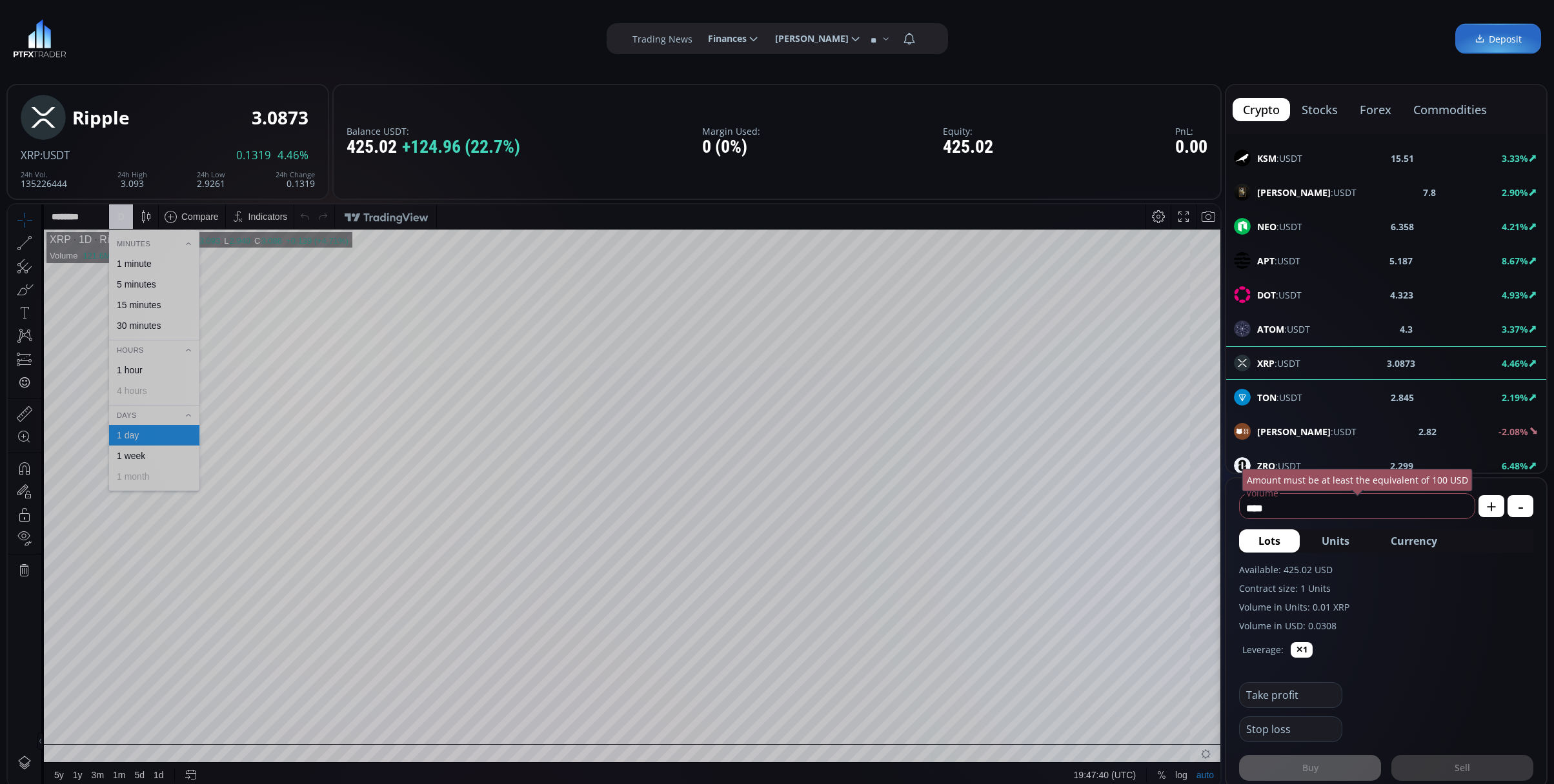
click at [136, 261] on div "1 minute" at bounding box center [135, 263] width 35 height 10
click at [1220, 562] on html "Date Range 5y 1y 3m 1m 5d 1d 19:48:03 (UTC) log auto XRP 1 Ripple O 3.044 H 3.0…" at bounding box center [614, 495] width 1212 height 583
click at [1422, 536] on span "Currency" at bounding box center [1414, 541] width 46 height 16
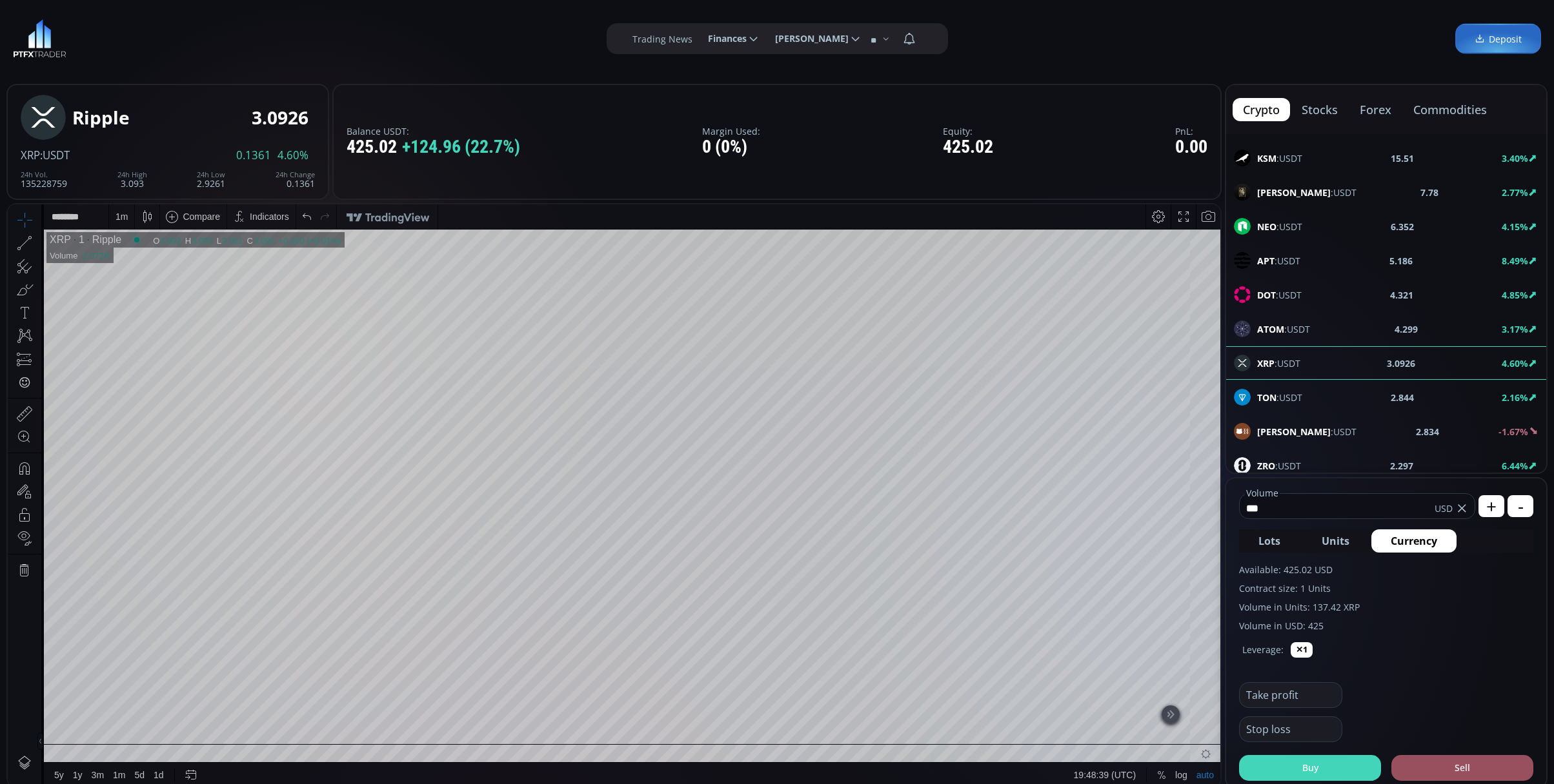
type input "***"
click at [1340, 771] on button "Buy" at bounding box center [1310, 768] width 142 height 26
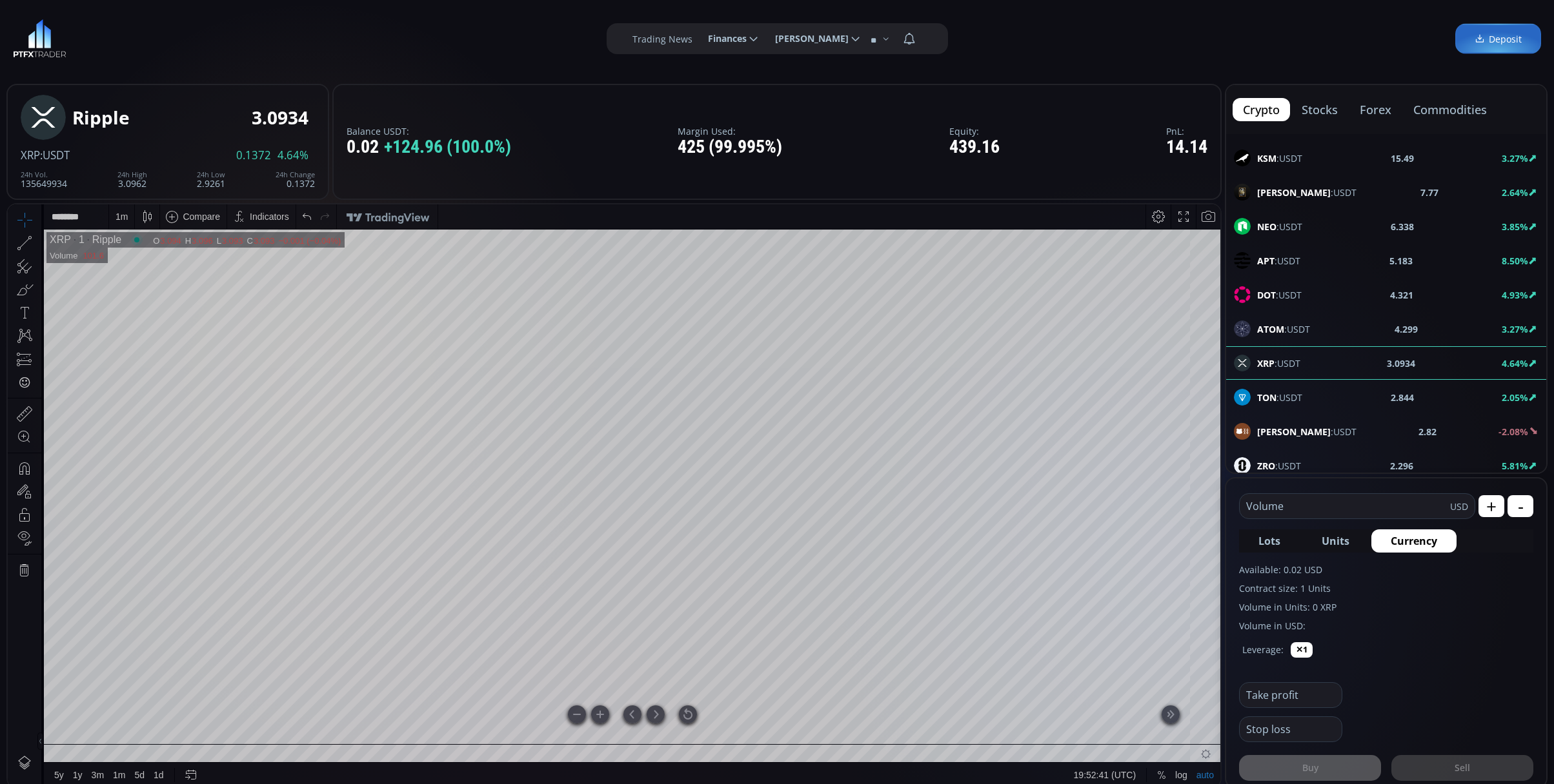
click at [693, 712] on div at bounding box center [687, 713] width 18 height 18
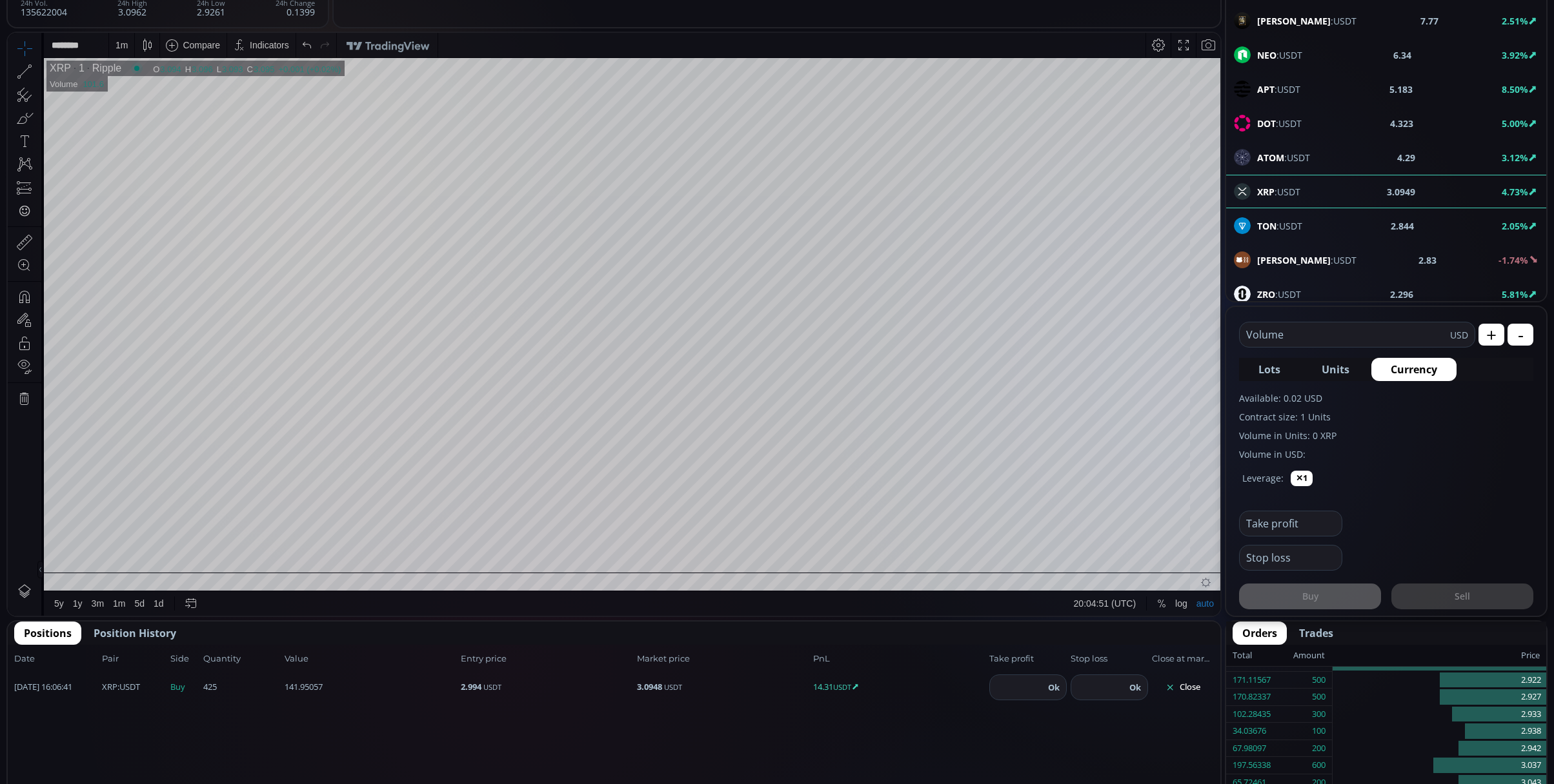
scroll to position [430, 0]
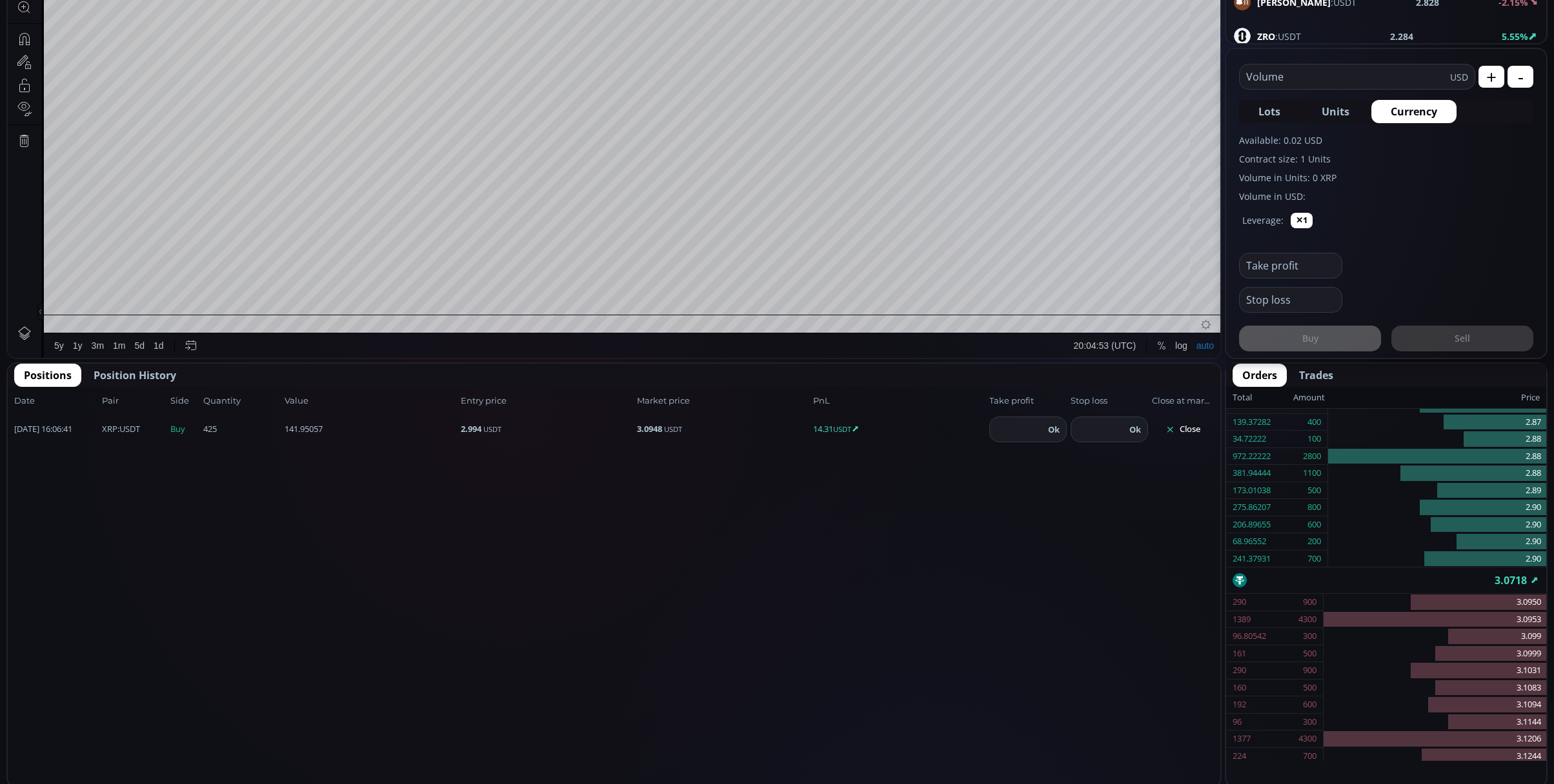
click at [1186, 426] on button "Close" at bounding box center [1183, 430] width 62 height 20
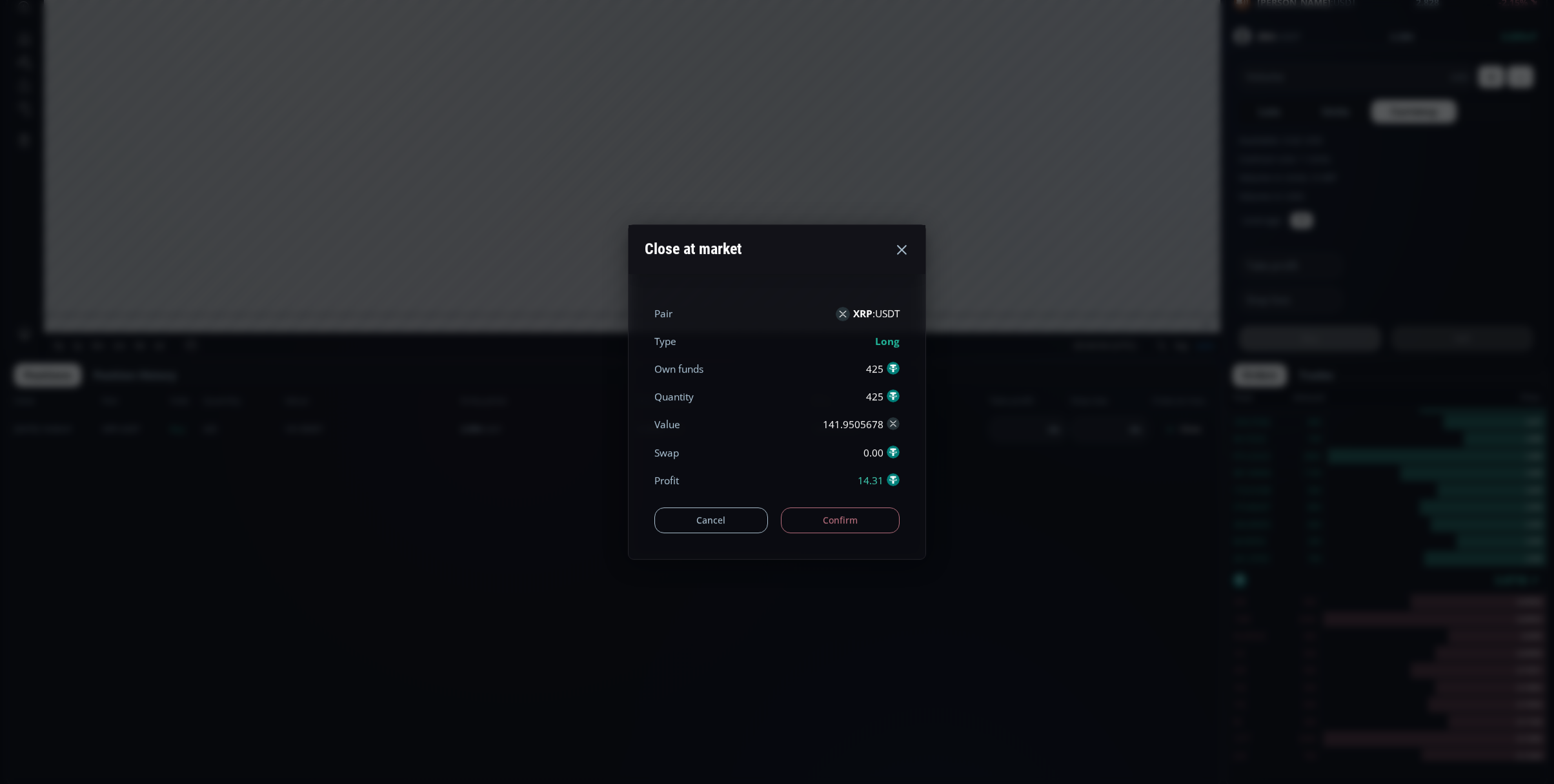
click at [820, 526] on button "Confirm" at bounding box center [840, 521] width 120 height 26
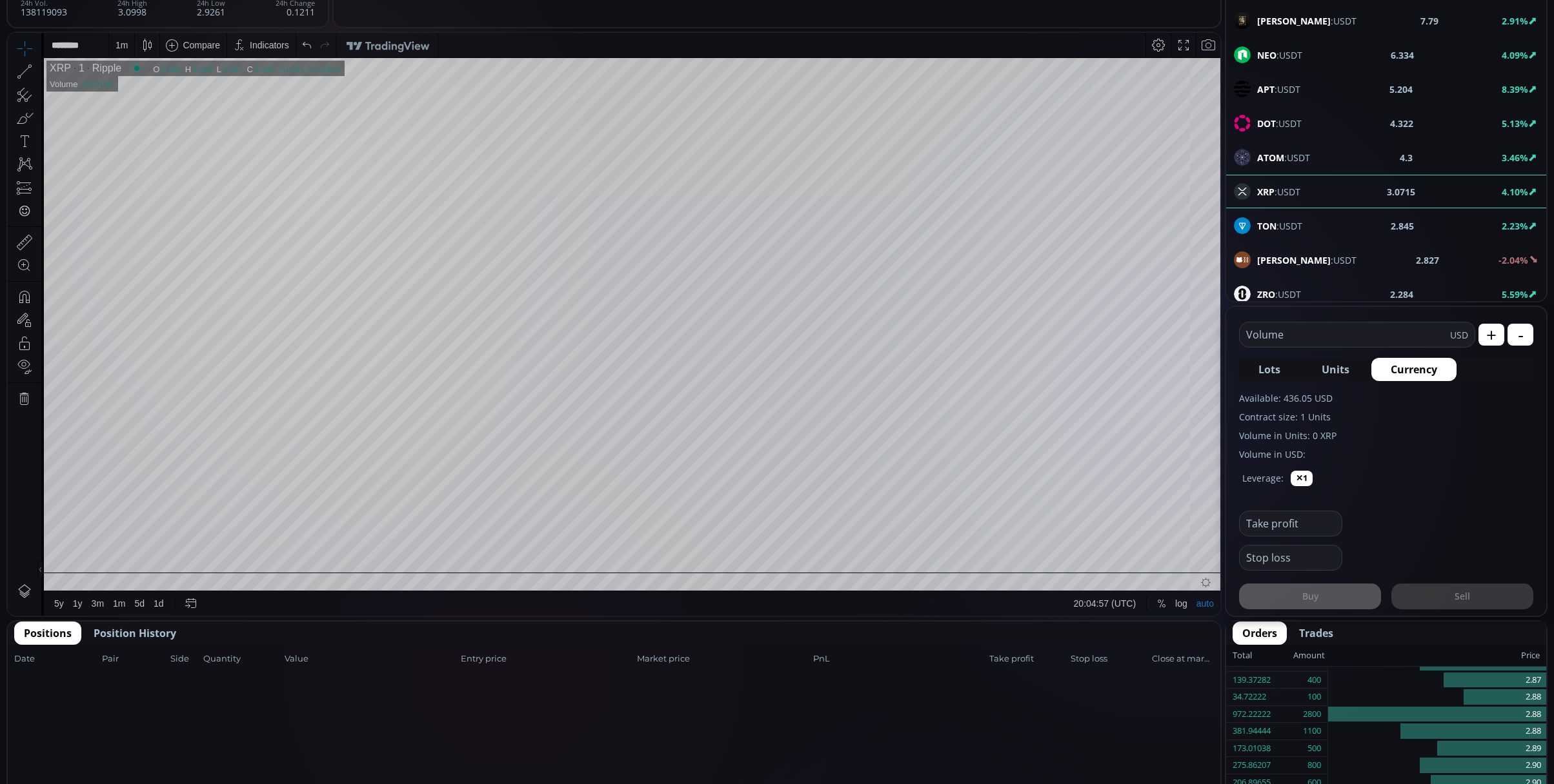
scroll to position [0, 0]
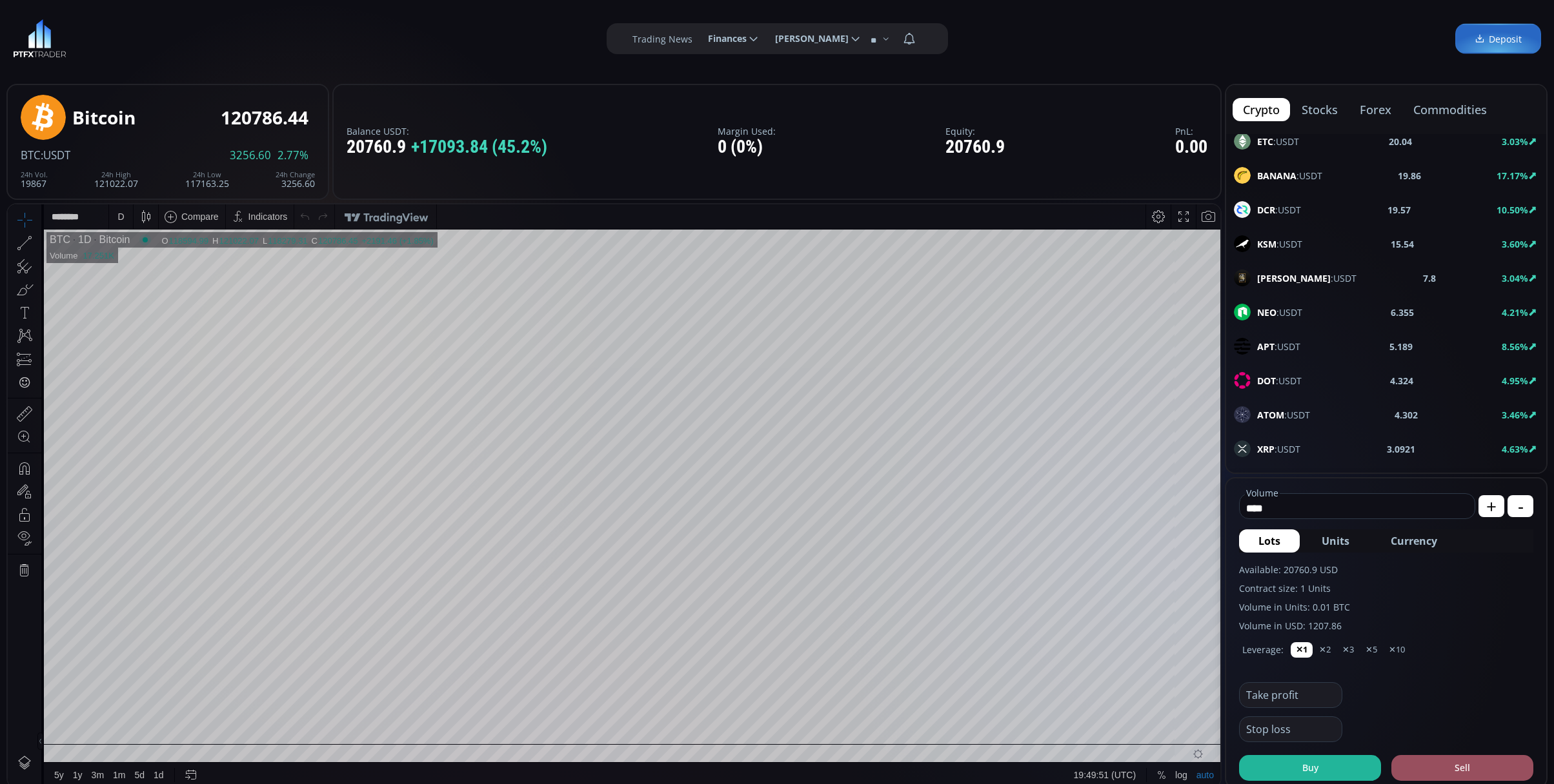
scroll to position [516, 0]
click at [1271, 274] on div "XRP :USDT 3.0921 4.63%" at bounding box center [1386, 276] width 320 height 33
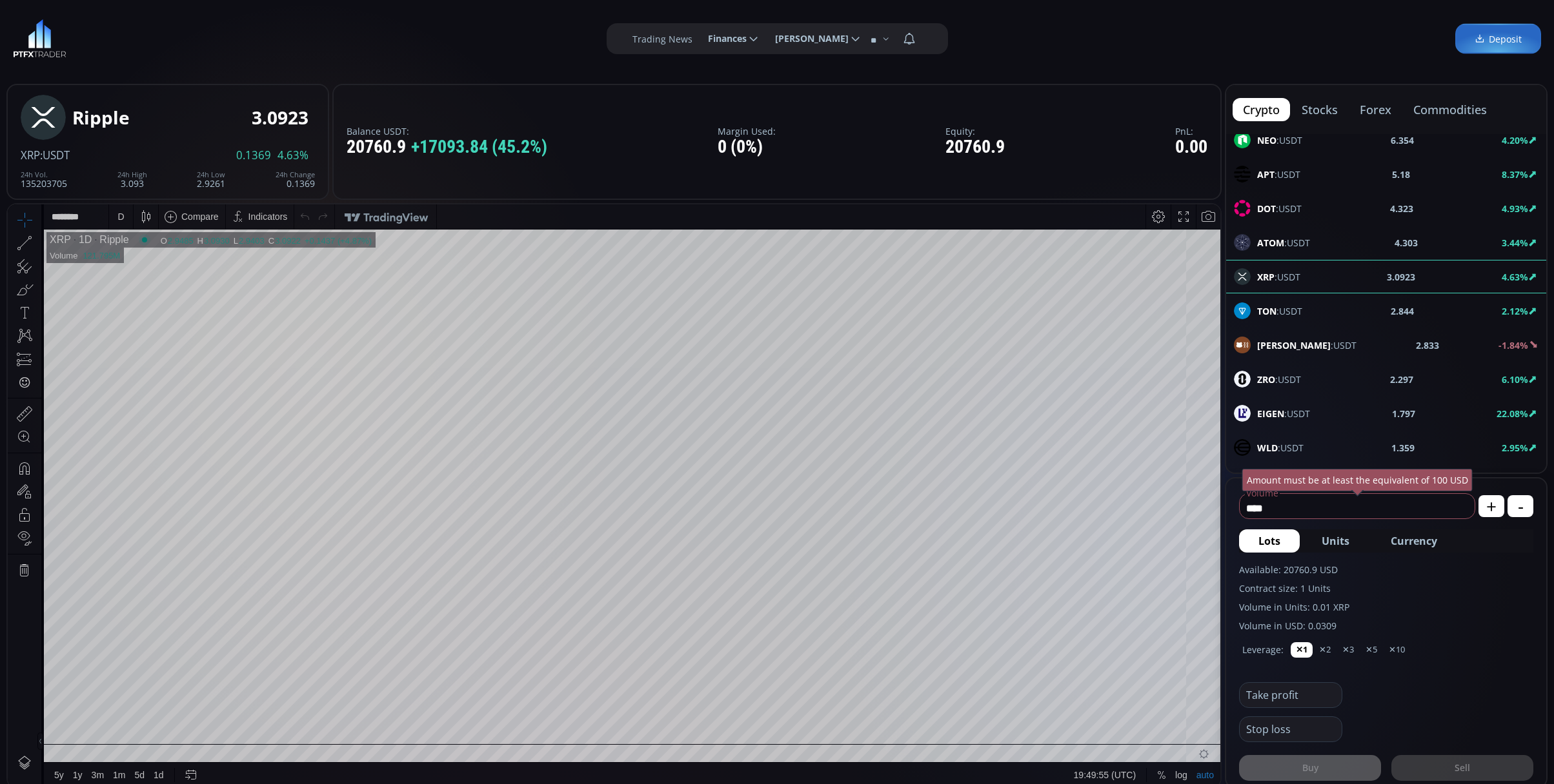
click at [123, 206] on div "D" at bounding box center [121, 216] width 11 height 24
click at [143, 261] on div "1 minute" at bounding box center [135, 263] width 35 height 10
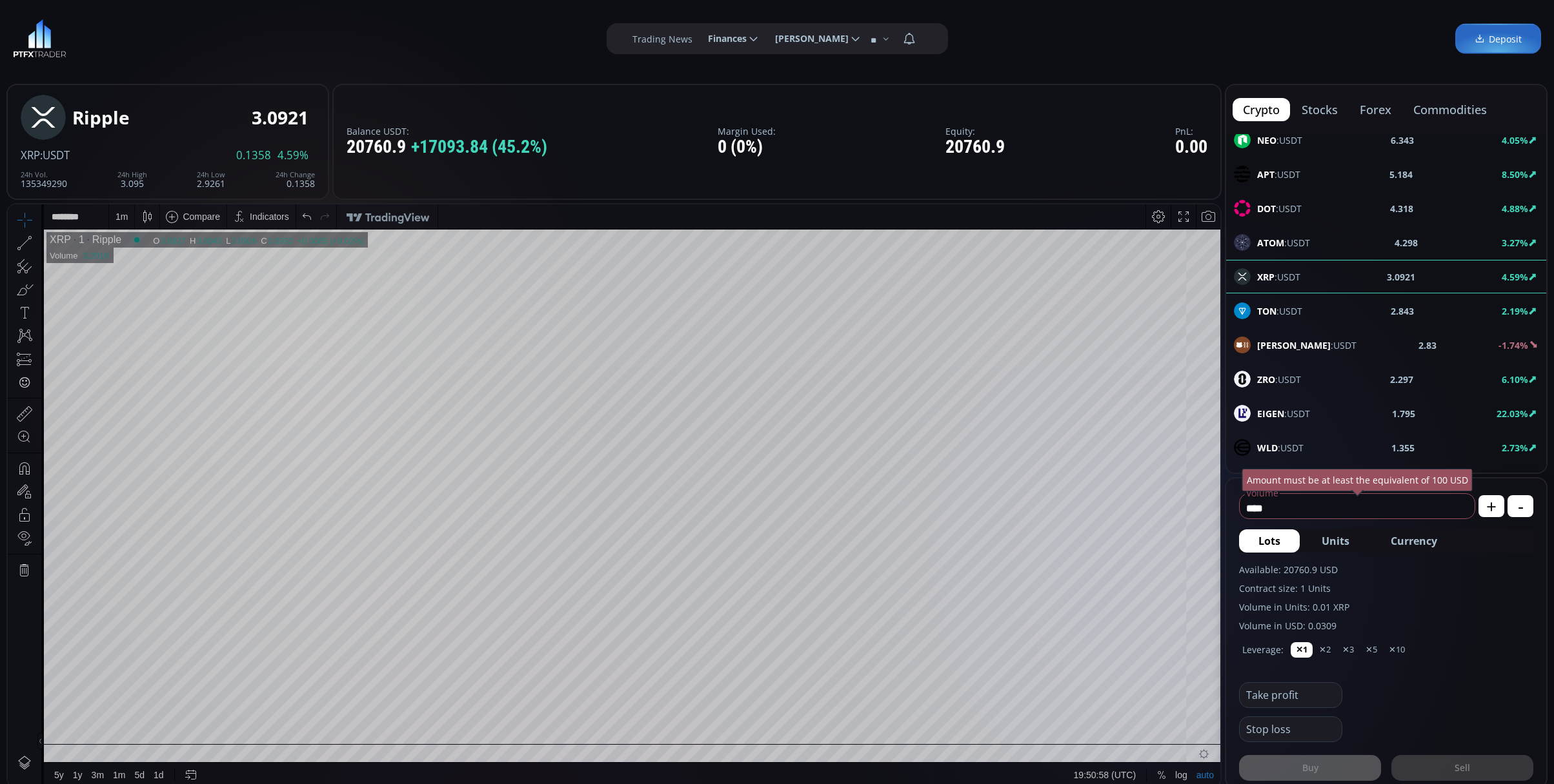
click at [1430, 543] on span "Currency" at bounding box center [1414, 541] width 46 height 16
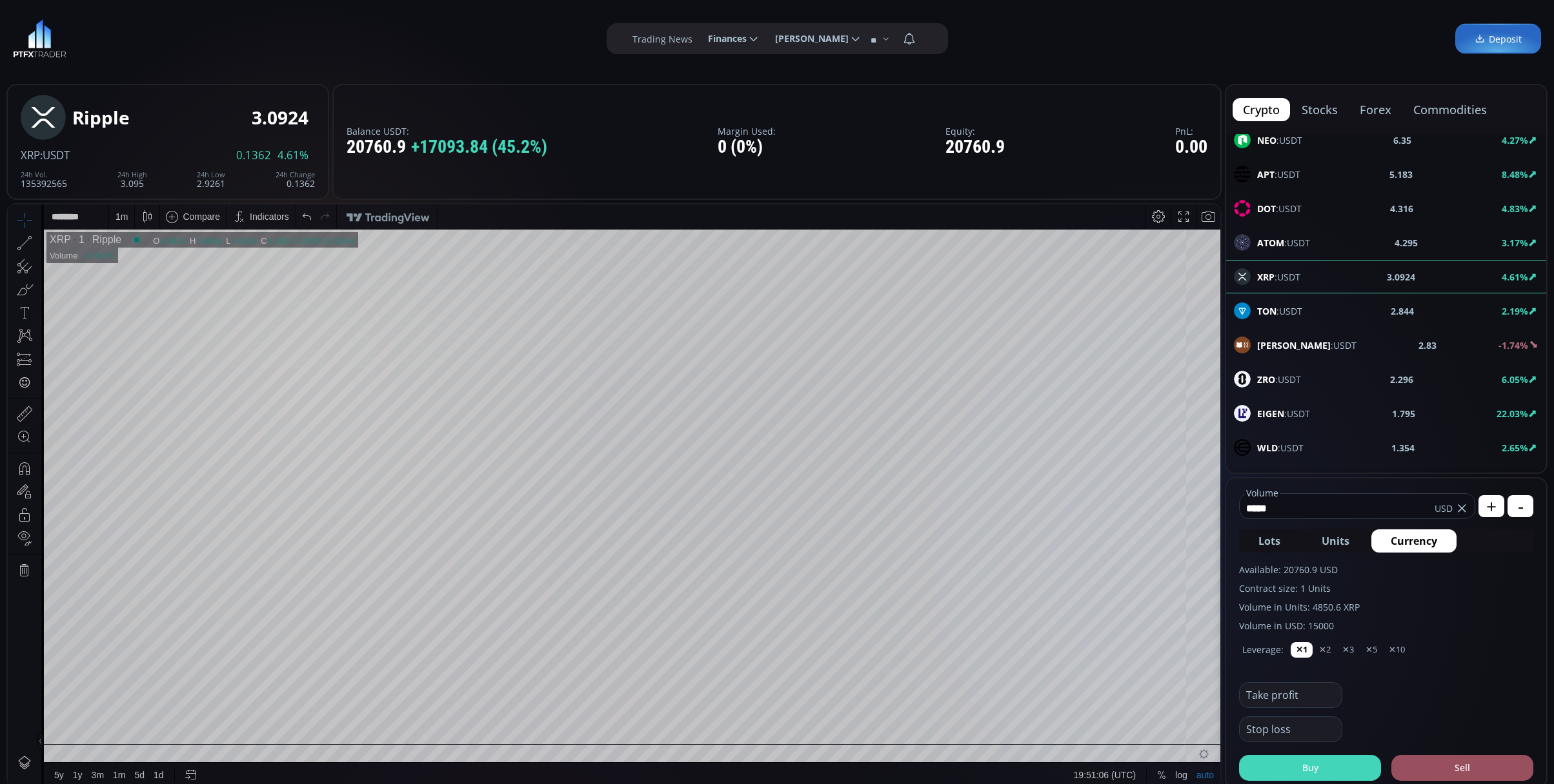
type input "*****"
click at [1335, 756] on button "Buy" at bounding box center [1310, 768] width 142 height 26
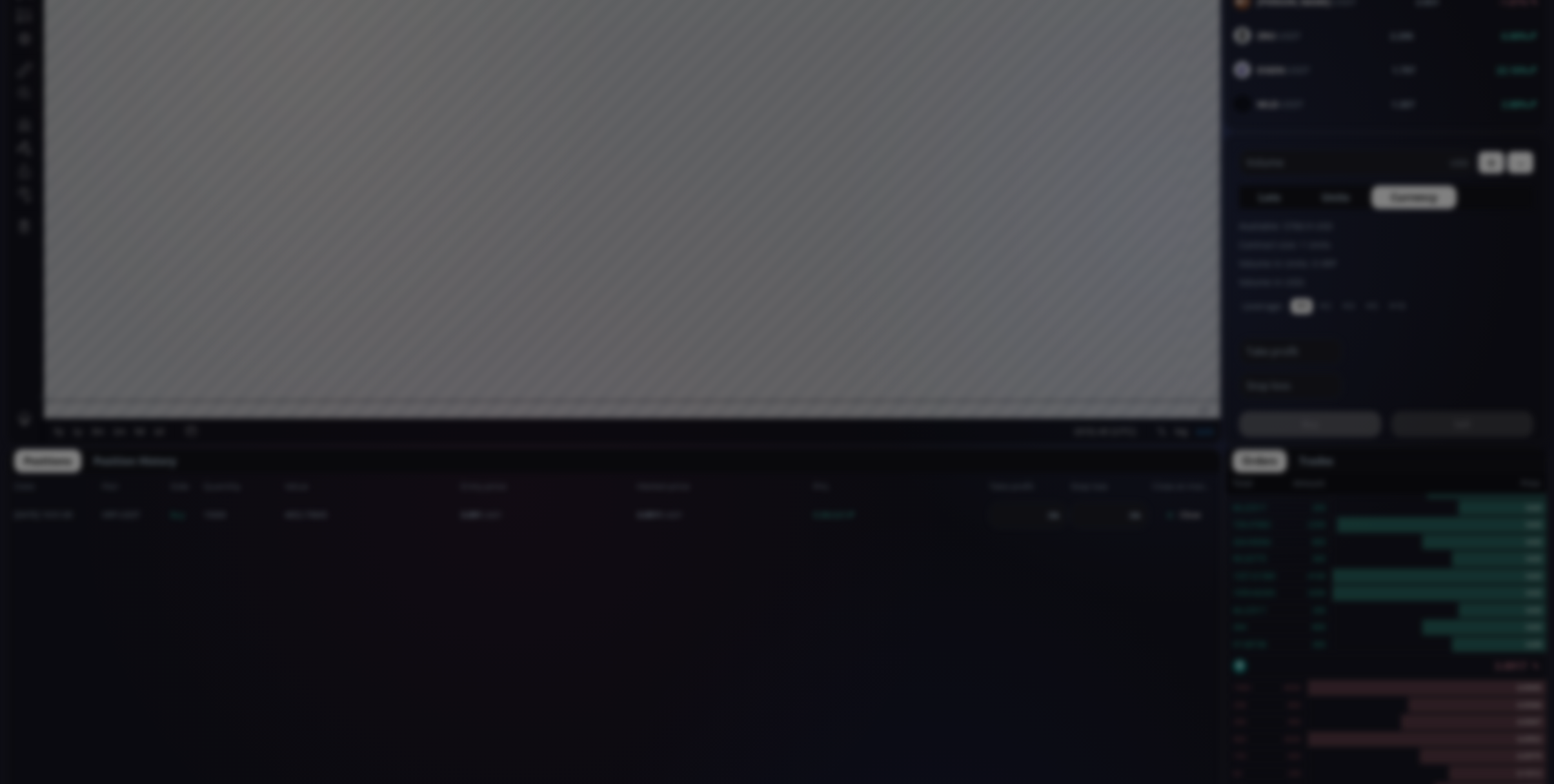
scroll to position [430, 0]
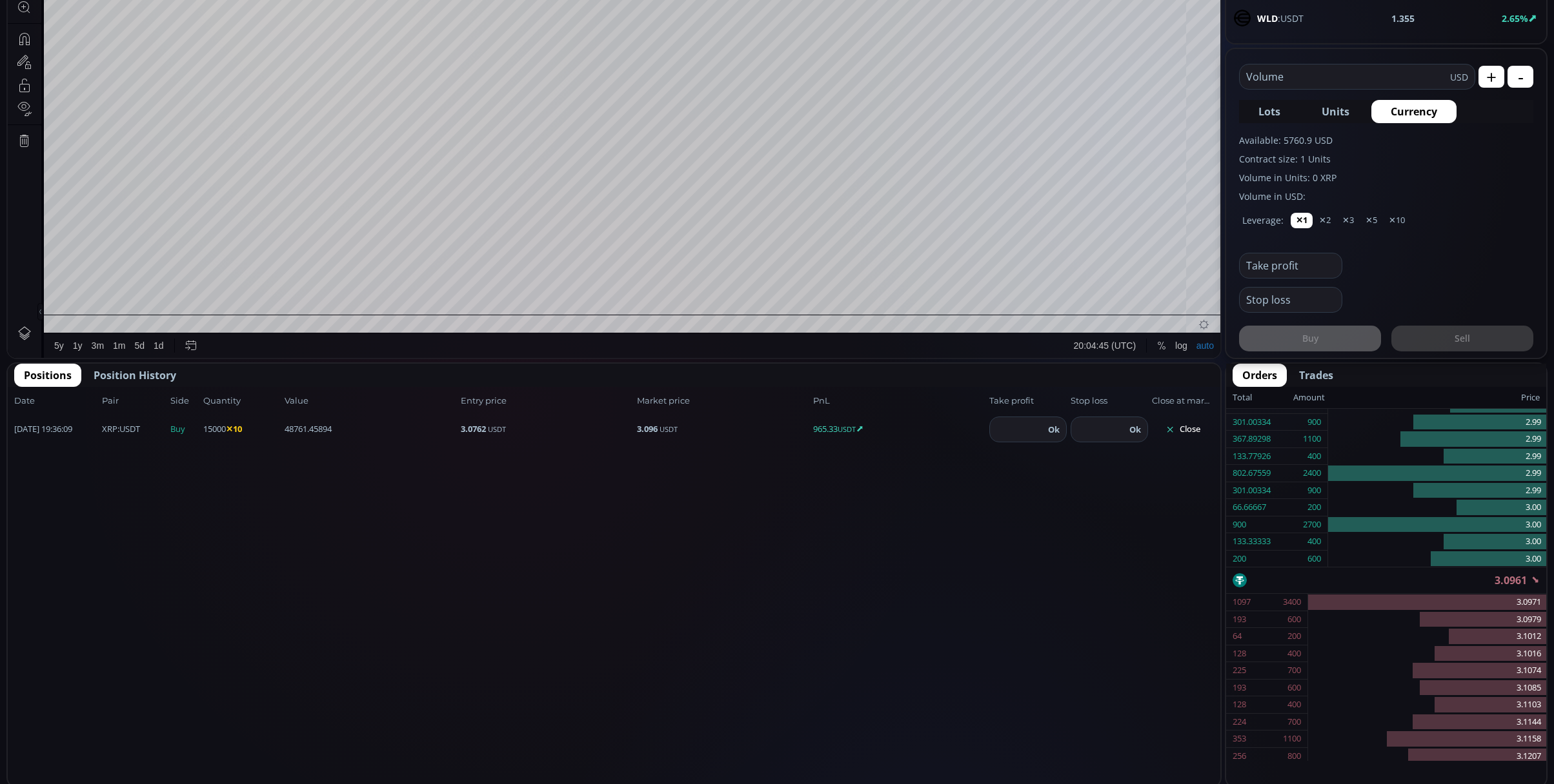
click at [1185, 427] on button "Close" at bounding box center [1183, 430] width 62 height 20
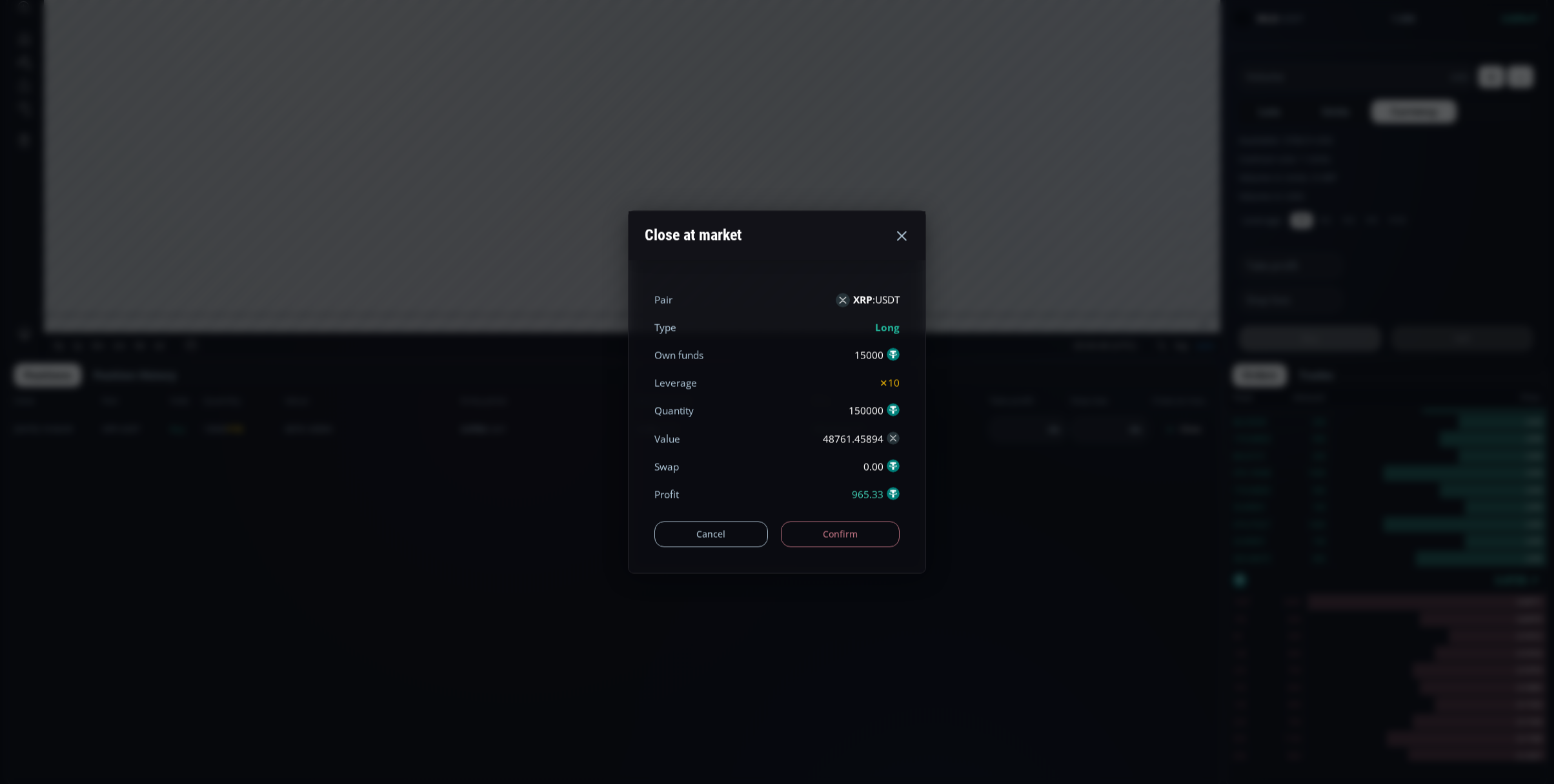
click at [867, 537] on button "Confirm" at bounding box center [840, 534] width 120 height 26
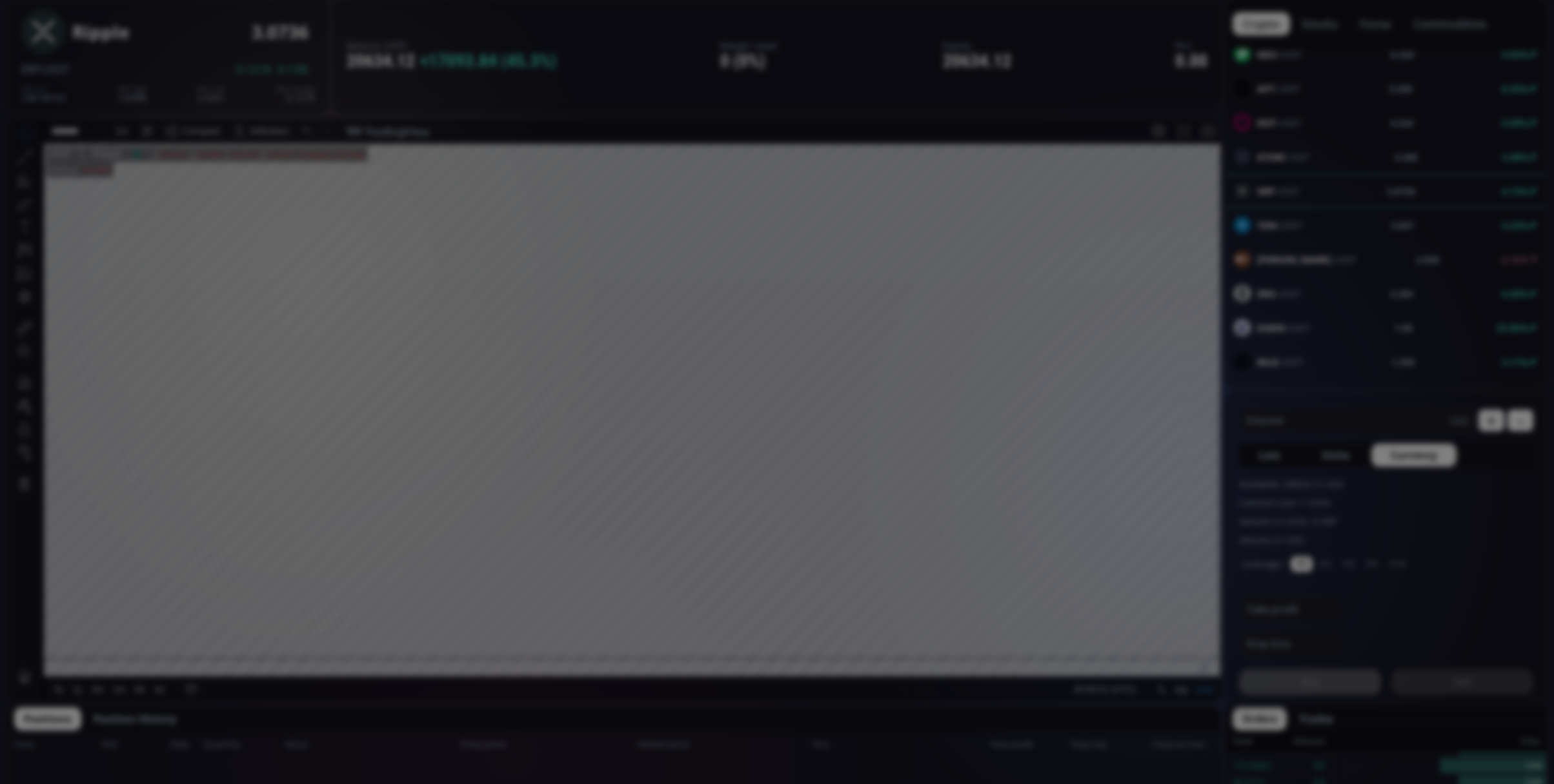
scroll to position [0, 0]
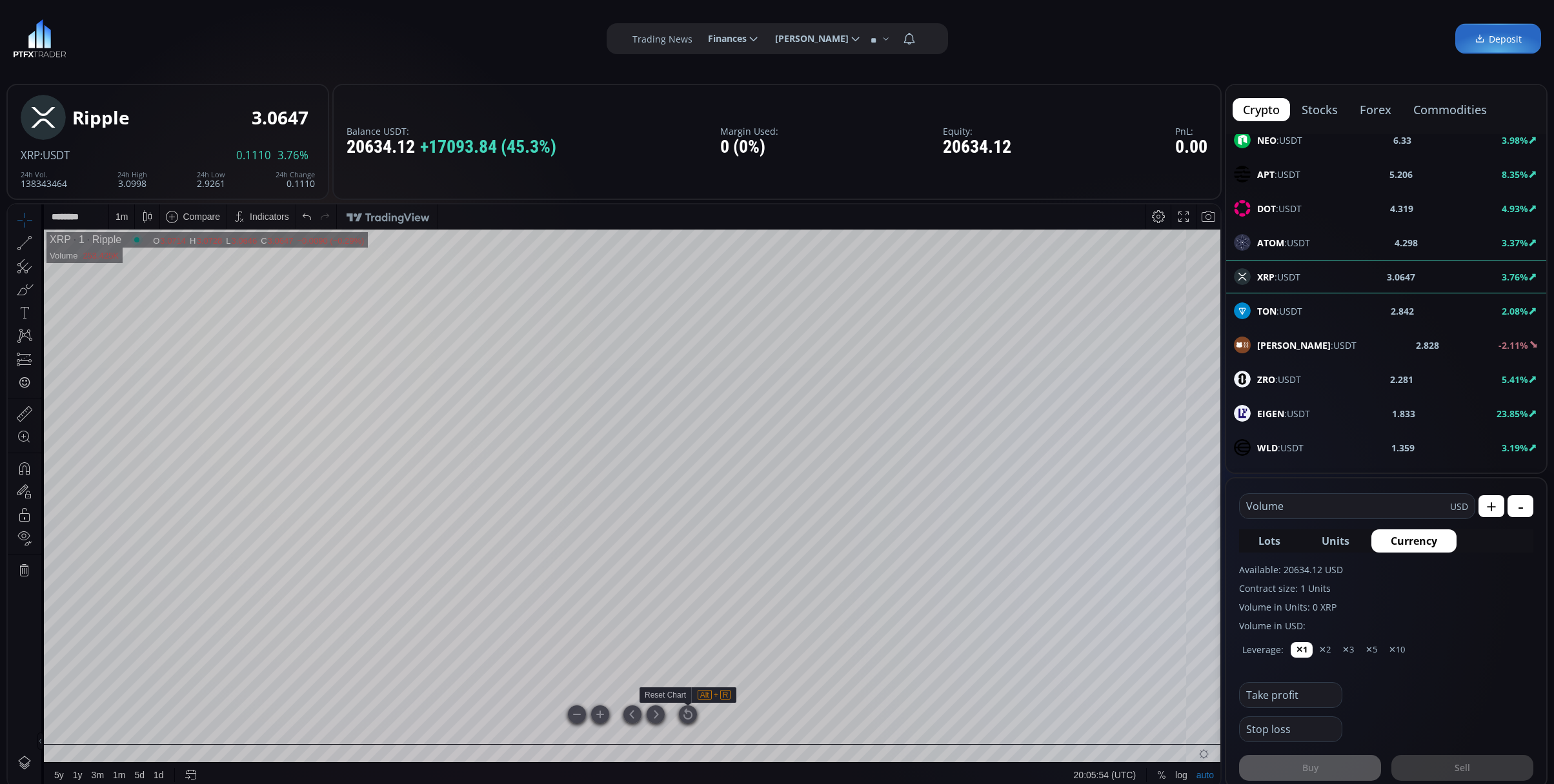
click at [683, 713] on div at bounding box center [687, 713] width 18 height 18
